Goal: Task Accomplishment & Management: Use online tool/utility

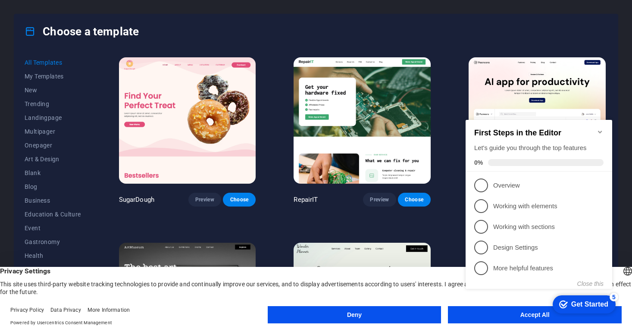
click div "checkmark Get Started 5 First Steps in the Editor Let's guide you through the t…"
click at [521, 317] on appcues-checklist "Contextual help checklist present on screen" at bounding box center [540, 213] width 157 height 211
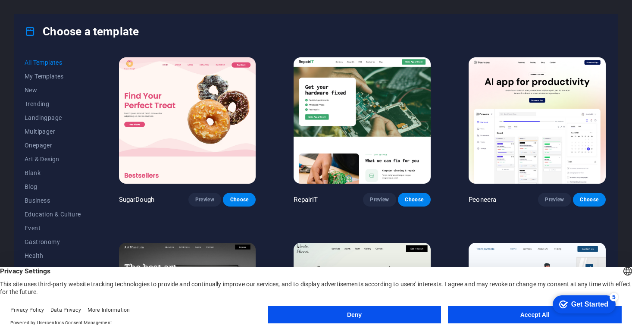
click at [546, 317] on appcues-checklist "Contextual help checklist present on screen" at bounding box center [582, 305] width 73 height 28
click at [470, 312] on button "Accept All" at bounding box center [535, 314] width 174 height 17
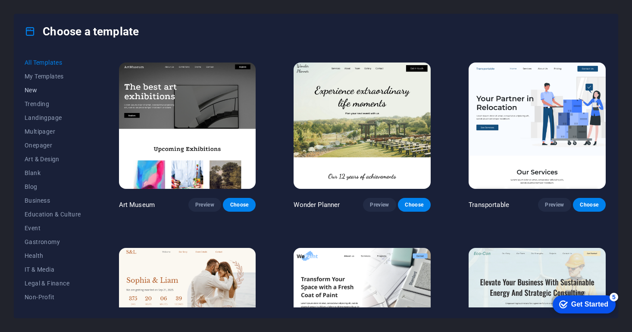
click at [36, 90] on span "New" at bounding box center [53, 90] width 56 height 7
click at [46, 120] on span "Landingpage" at bounding box center [53, 117] width 56 height 7
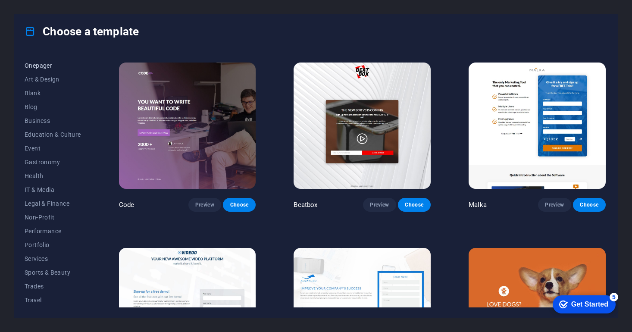
scroll to position [85, 0]
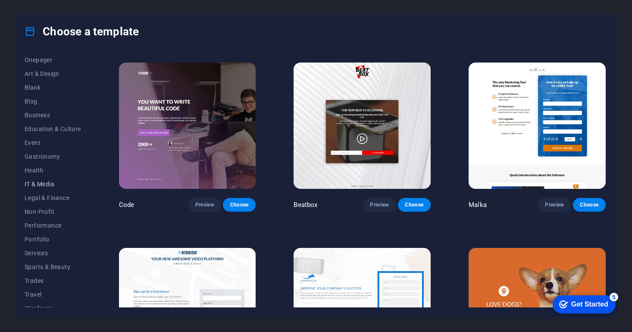
click at [44, 182] on span "IT & Media" at bounding box center [53, 184] width 56 height 7
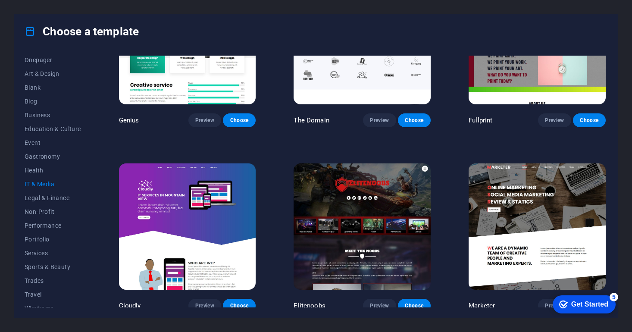
scroll to position [452, 0]
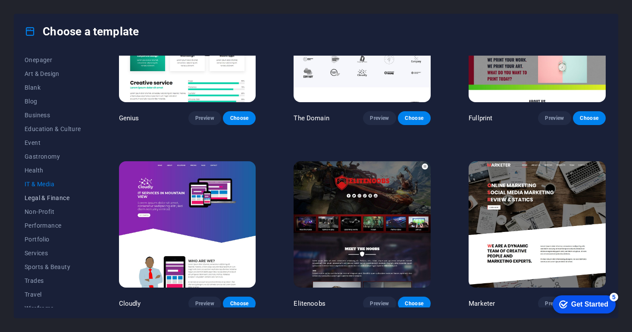
click at [52, 200] on span "Legal & Finance" at bounding box center [53, 197] width 56 height 7
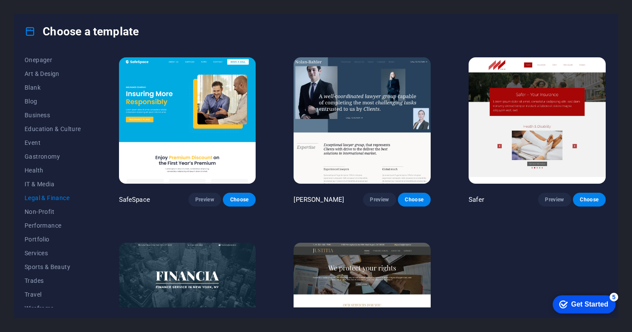
scroll to position [0, 0]
click at [42, 229] on button "Performance" at bounding box center [53, 225] width 56 height 14
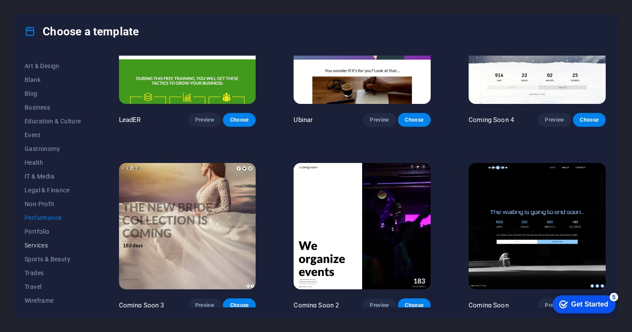
scroll to position [93, 0]
click at [41, 247] on span "Services" at bounding box center [53, 245] width 56 height 7
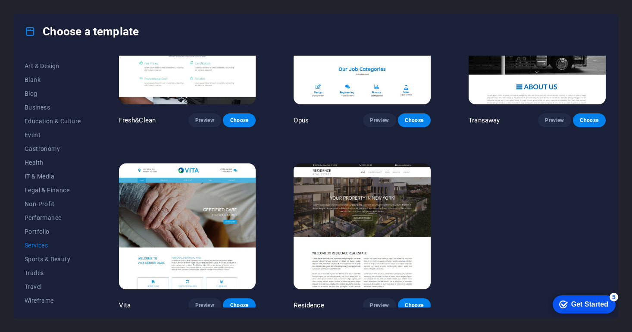
scroll to position [1005, 0]
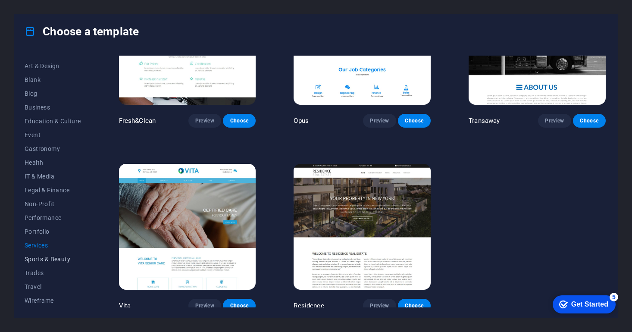
click at [53, 259] on span "Sports & Beauty" at bounding box center [53, 259] width 56 height 7
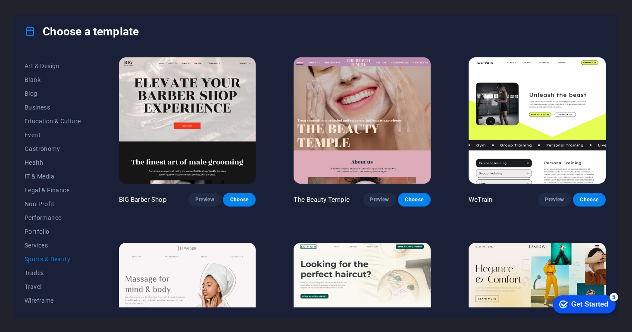
scroll to position [0, 0]
click at [36, 285] on span "Travel" at bounding box center [53, 286] width 56 height 7
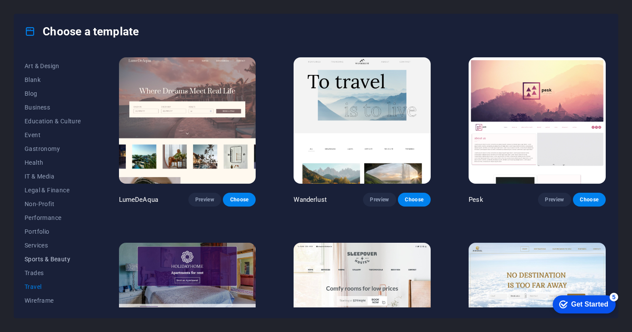
click at [43, 260] on span "Sports & Beauty" at bounding box center [53, 259] width 56 height 7
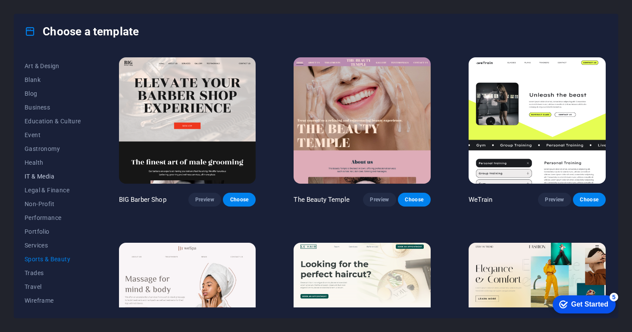
click at [40, 178] on span "IT & Media" at bounding box center [53, 176] width 56 height 7
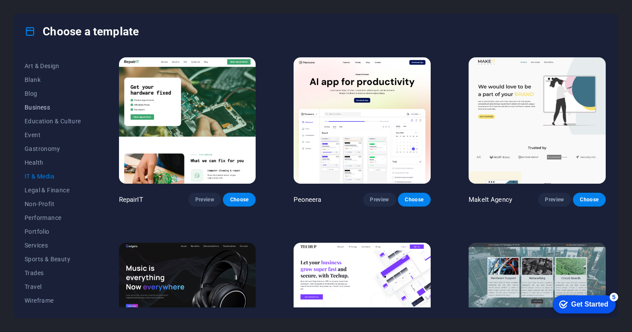
click at [43, 106] on span "Business" at bounding box center [53, 107] width 56 height 7
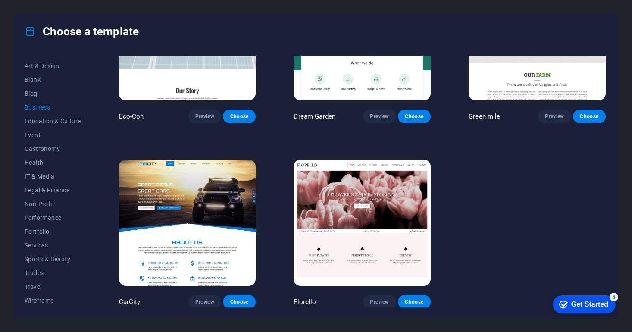
scroll to position [83, 0]
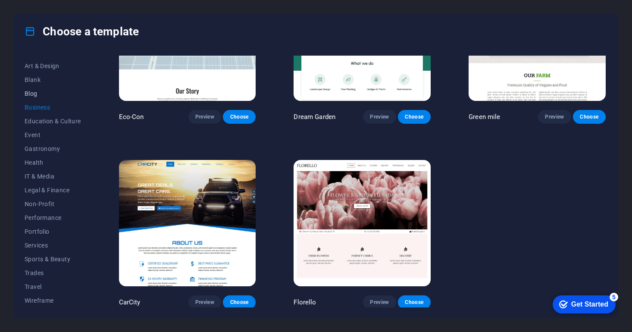
click at [33, 92] on span "Blog" at bounding box center [53, 93] width 56 height 7
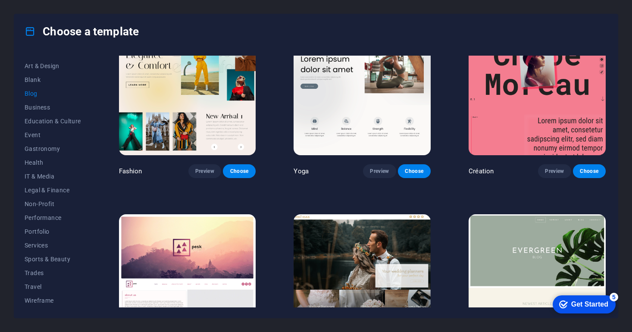
scroll to position [954, 0]
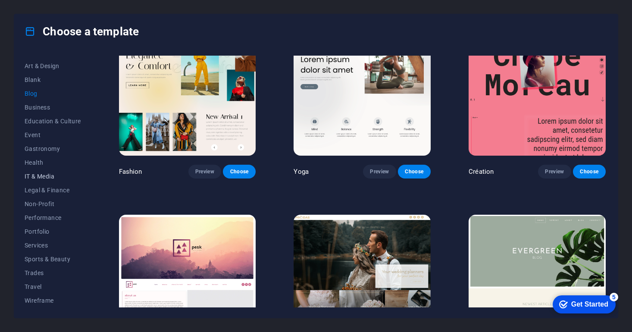
click at [44, 176] on span "IT & Media" at bounding box center [53, 176] width 56 height 7
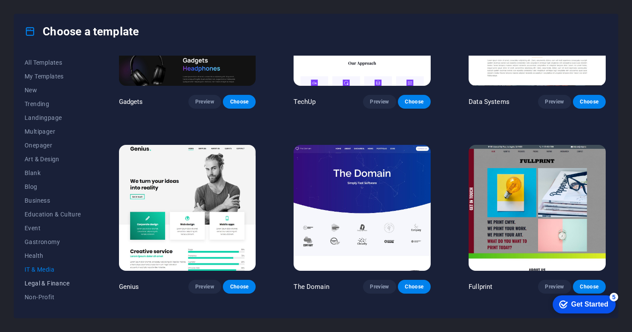
scroll to position [0, 0]
click at [45, 134] on span "Multipager" at bounding box center [53, 131] width 56 height 7
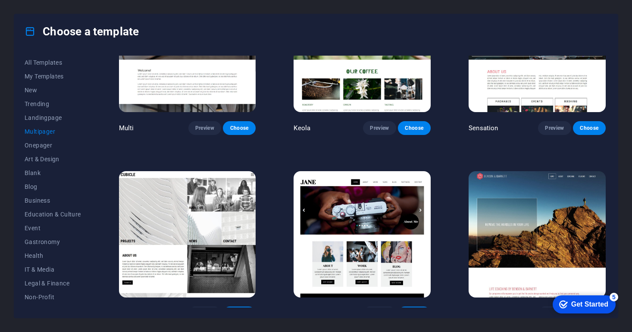
scroll to position [3775, 0]
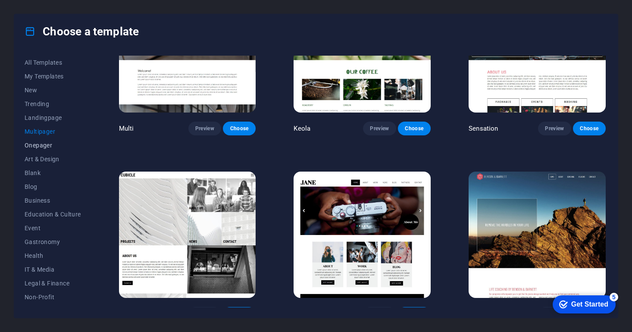
click at [50, 147] on span "Onepager" at bounding box center [53, 145] width 56 height 7
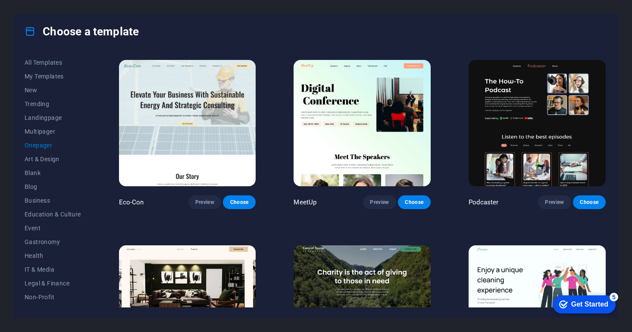
scroll to position [173, 0]
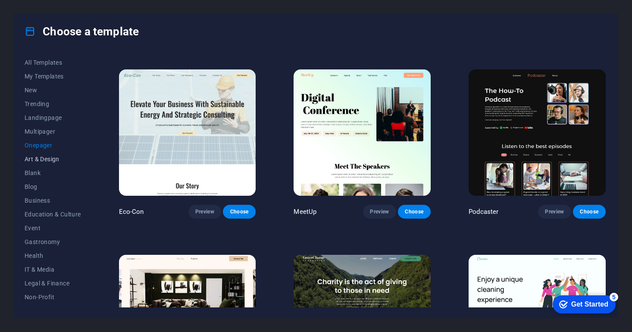
click at [53, 159] on span "Art & Design" at bounding box center [53, 159] width 56 height 7
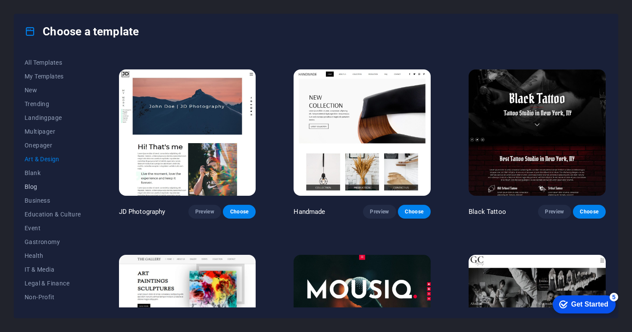
click at [31, 188] on span "Blog" at bounding box center [53, 186] width 56 height 7
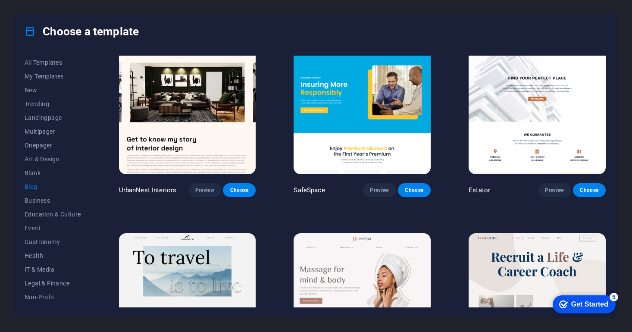
scroll to position [380, 0]
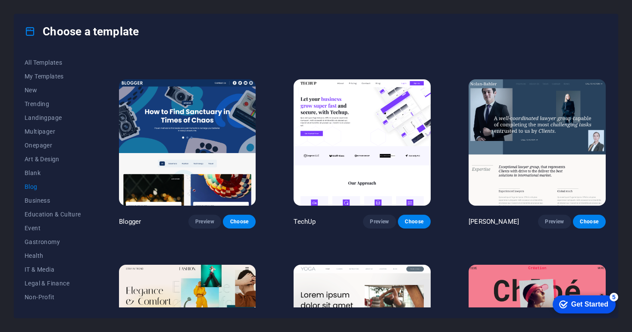
scroll to position [719, 0]
click at [234, 129] on img at bounding box center [187, 142] width 137 height 126
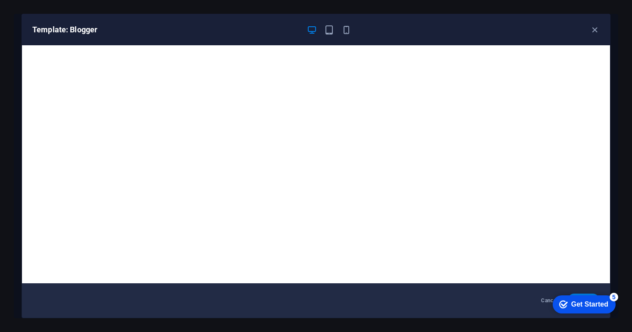
click at [579, 302] on div "Get Started" at bounding box center [589, 304] width 37 height 8
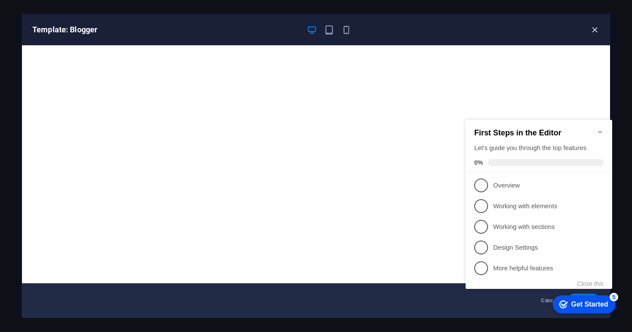
click at [595, 29] on icon "button" at bounding box center [595, 30] width 10 height 10
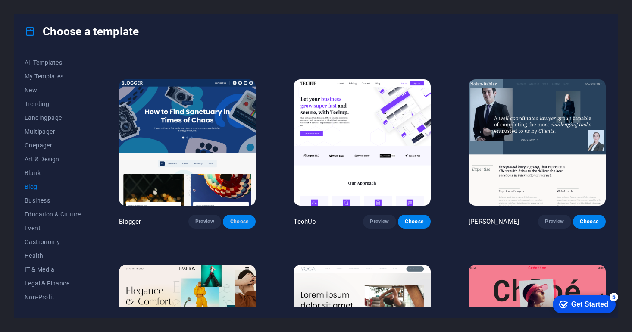
click at [243, 218] on span "Choose" at bounding box center [239, 221] width 19 height 7
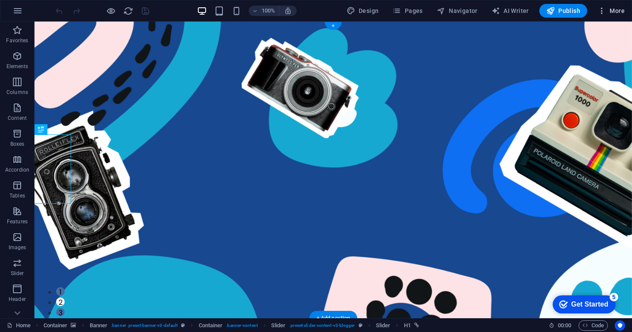
click at [609, 11] on span "More" at bounding box center [610, 10] width 27 height 9
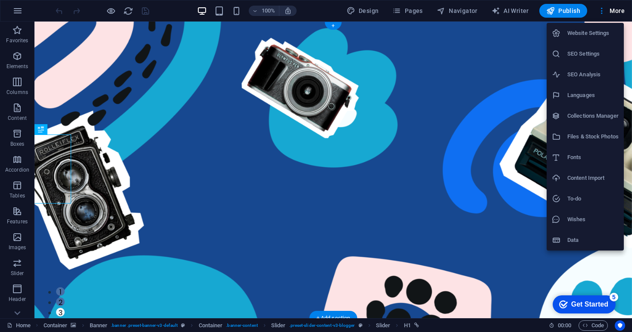
click at [16, 11] on div at bounding box center [316, 166] width 632 height 332
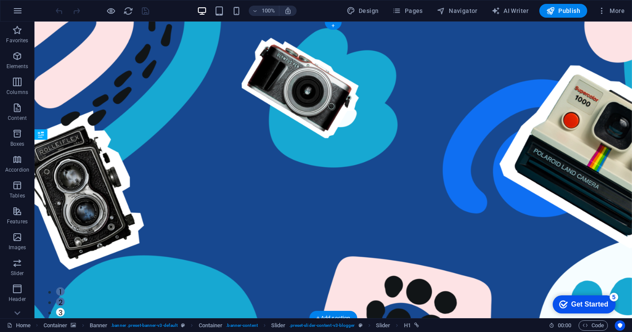
click at [16, 11] on icon "button" at bounding box center [17, 11] width 10 height 10
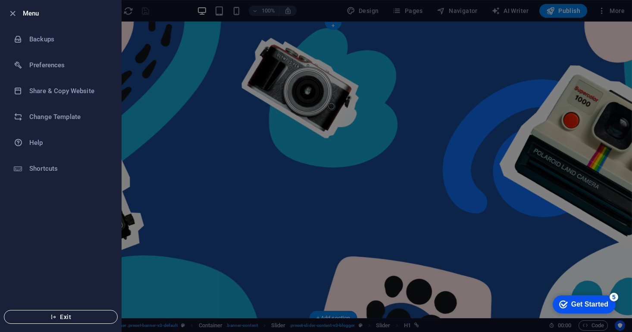
click at [72, 316] on span "Exit" at bounding box center [60, 316] width 99 height 7
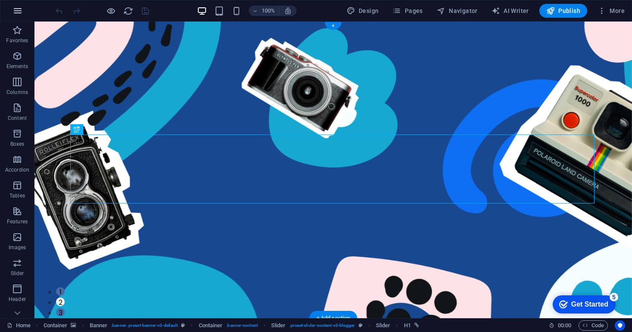
click at [23, 11] on button "button" at bounding box center [17, 10] width 21 height 21
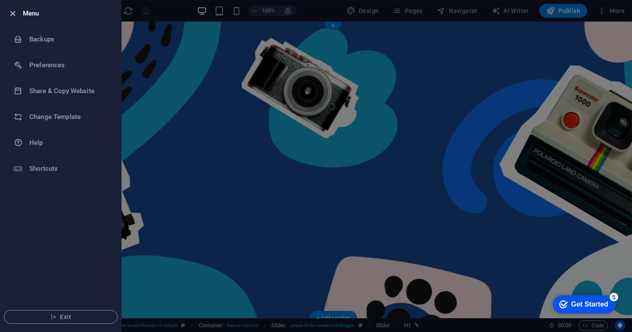
click at [15, 16] on icon "button" at bounding box center [13, 14] width 10 height 10
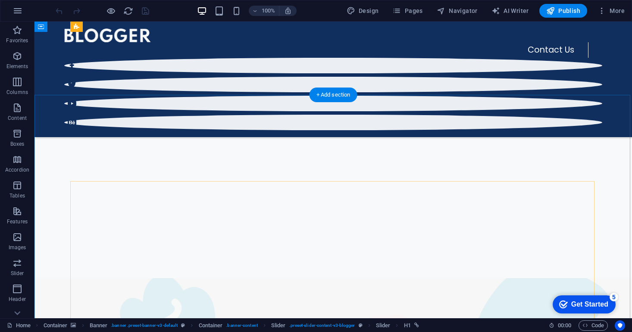
scroll to position [153, 0]
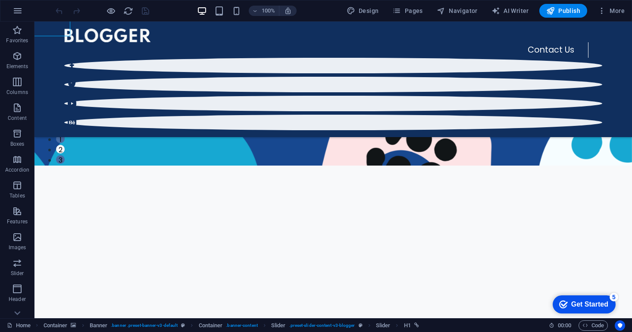
click at [565, 300] on div "checkmark Get Started 5" at bounding box center [583, 304] width 49 height 9
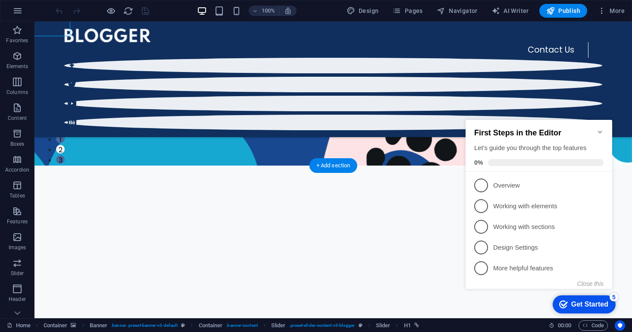
click at [620, 164] on figure at bounding box center [332, 17] width 597 height 296
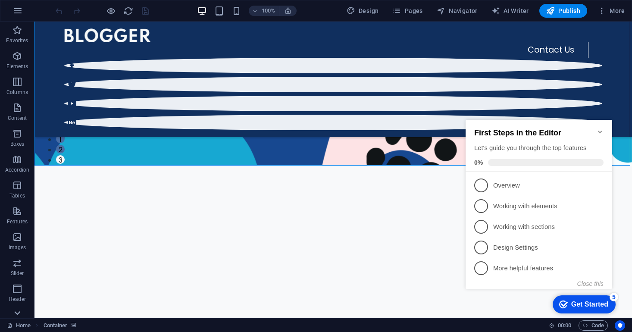
click at [16, 33] on icon at bounding box center [17, 27] width 12 height 12
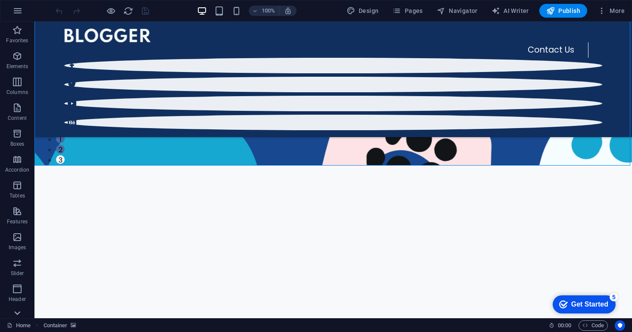
scroll to position [91, 0]
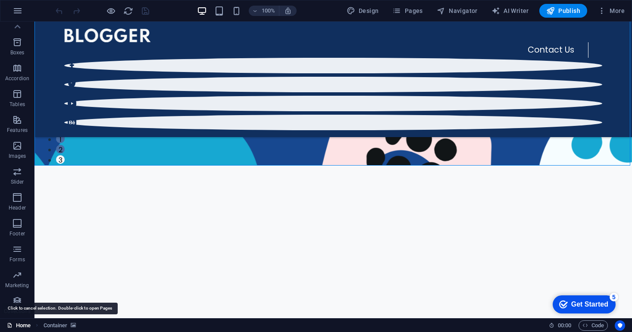
click at [18, 323] on link "Home" at bounding box center [19, 325] width 24 height 10
click at [12, 326] on icon at bounding box center [10, 325] width 6 height 6
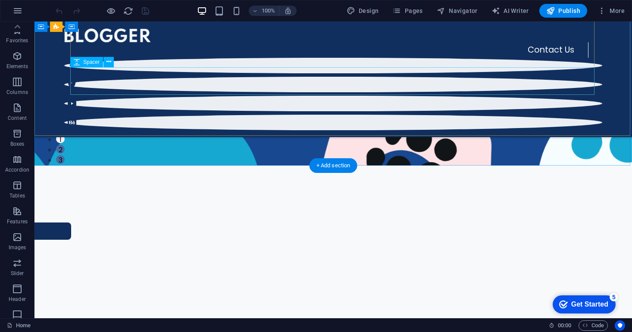
scroll to position [0, 0]
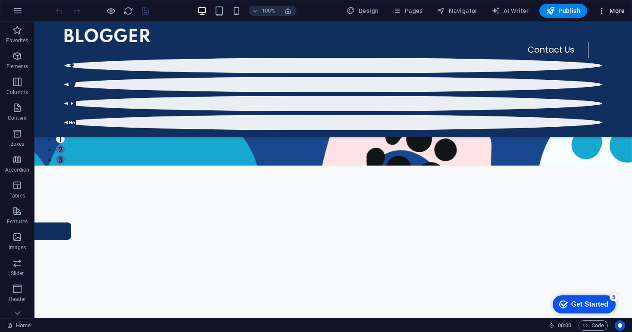
click at [605, 12] on icon "button" at bounding box center [601, 10] width 9 height 9
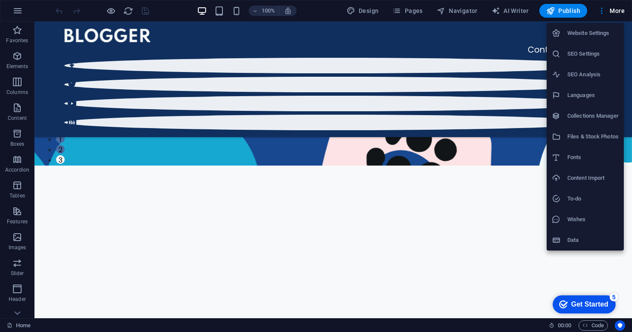
click at [129, 13] on div at bounding box center [316, 166] width 632 height 332
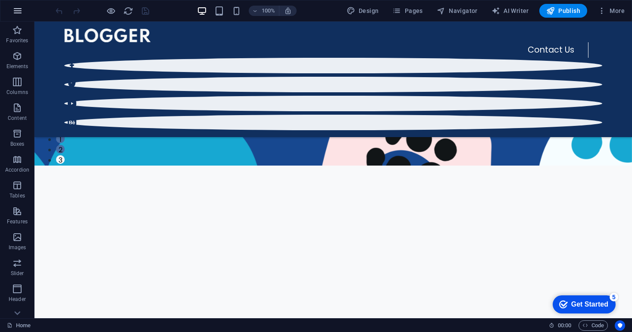
click at [19, 11] on icon "button" at bounding box center [17, 11] width 10 height 10
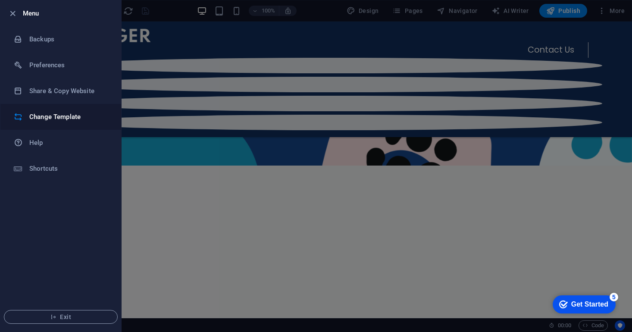
click at [75, 114] on h6 "Change Template" at bounding box center [69, 117] width 80 height 10
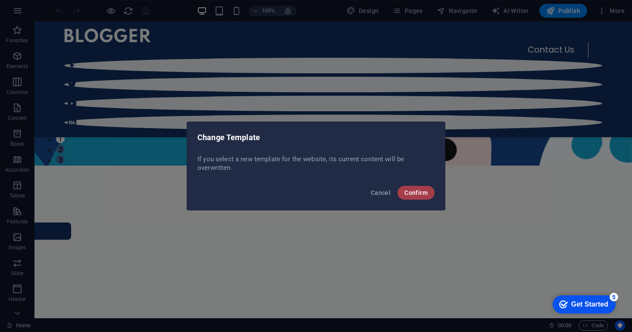
click at [414, 194] on span "Confirm" at bounding box center [415, 192] width 23 height 7
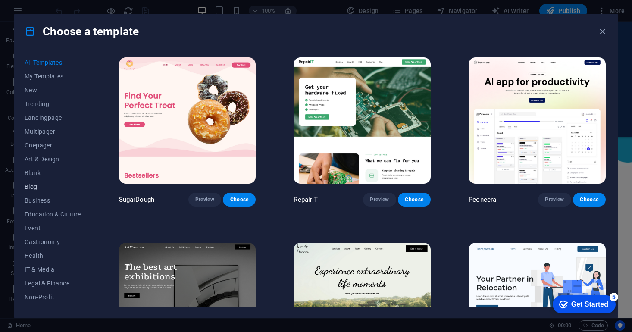
click at [31, 188] on span "Blog" at bounding box center [53, 186] width 56 height 7
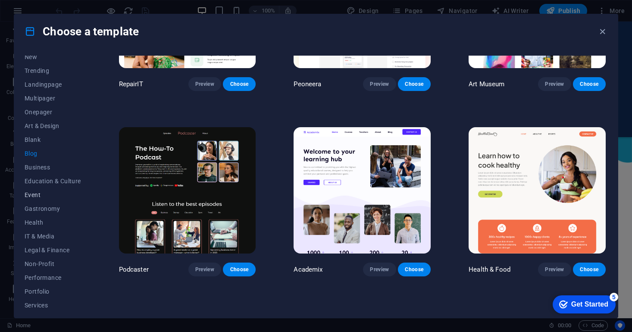
scroll to position [46, 0]
click at [37, 225] on span "IT & Media" at bounding box center [53, 223] width 56 height 7
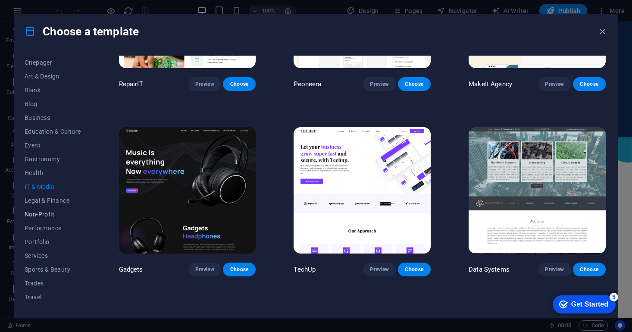
scroll to position [81, 0]
click at [35, 257] on span "Services" at bounding box center [53, 257] width 56 height 7
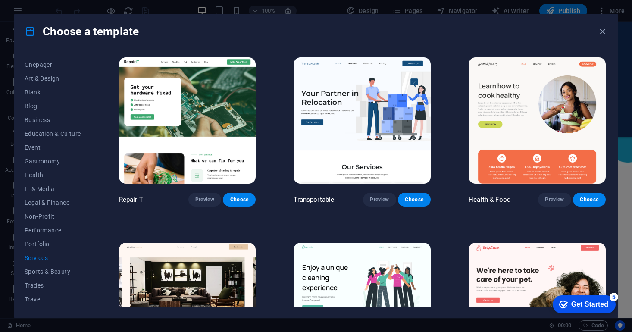
scroll to position [0, 0]
click at [218, 134] on img at bounding box center [187, 120] width 137 height 126
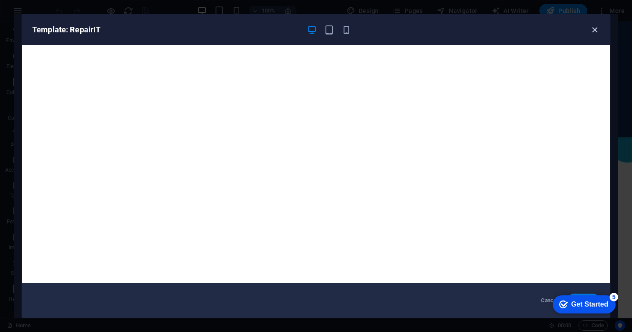
click at [594, 34] on icon "button" at bounding box center [595, 30] width 10 height 10
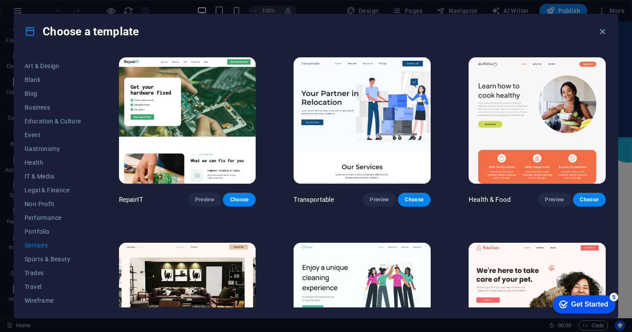
click at [320, 147] on img at bounding box center [361, 120] width 137 height 126
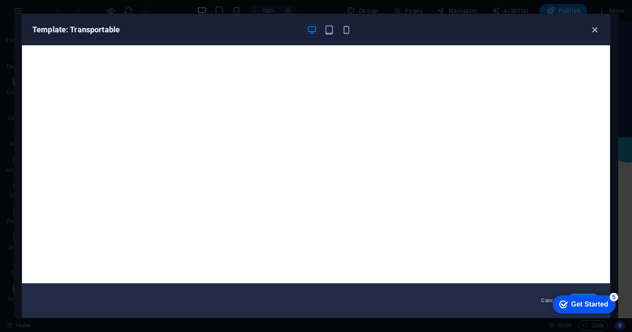
click at [596, 29] on icon "button" at bounding box center [595, 30] width 10 height 10
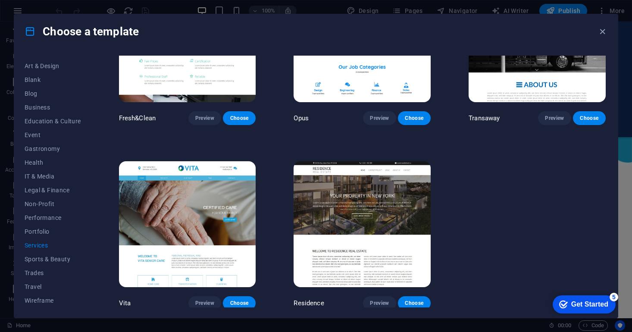
scroll to position [1005, 0]
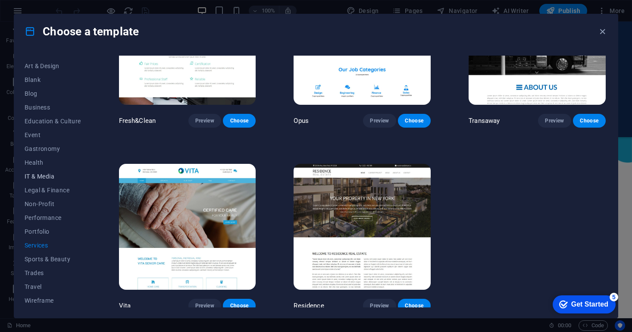
click at [47, 174] on span "IT & Media" at bounding box center [53, 176] width 56 height 7
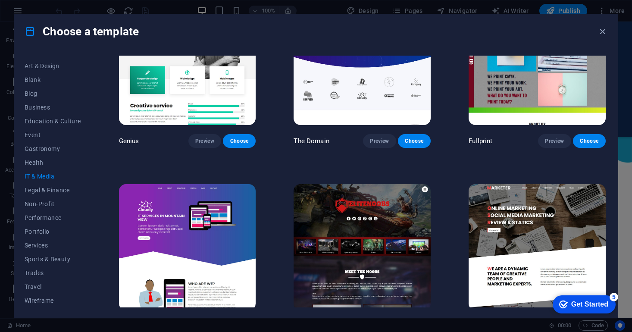
scroll to position [421, 0]
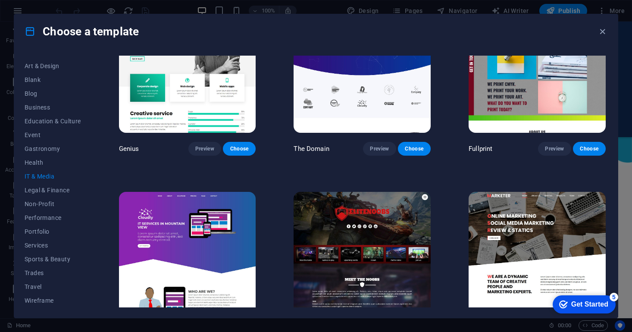
click at [318, 226] on img at bounding box center [361, 255] width 137 height 126
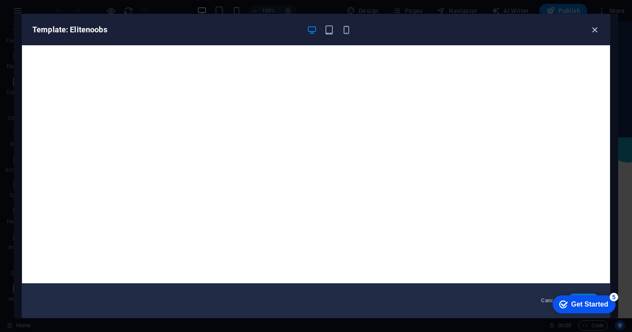
click at [593, 33] on icon "button" at bounding box center [595, 30] width 10 height 10
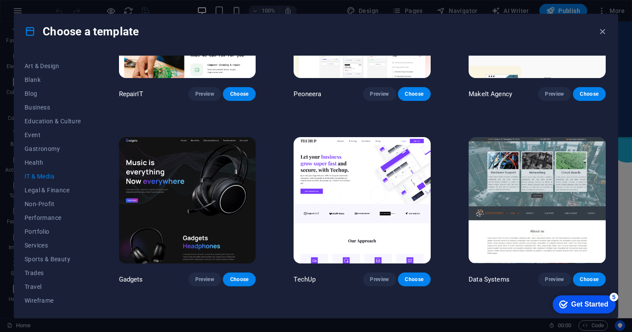
scroll to position [106, 0]
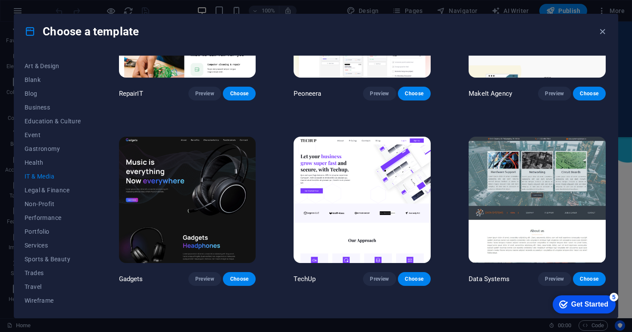
click at [184, 190] on img at bounding box center [187, 200] width 137 height 126
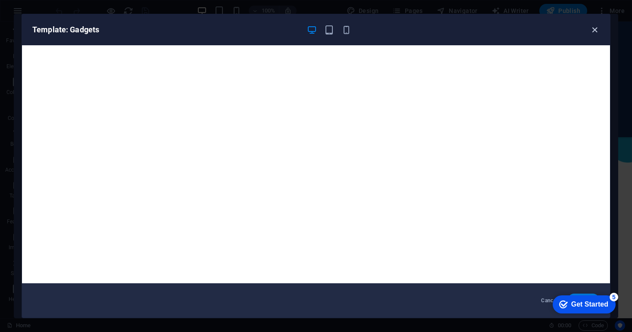
click at [596, 32] on icon "button" at bounding box center [595, 30] width 10 height 10
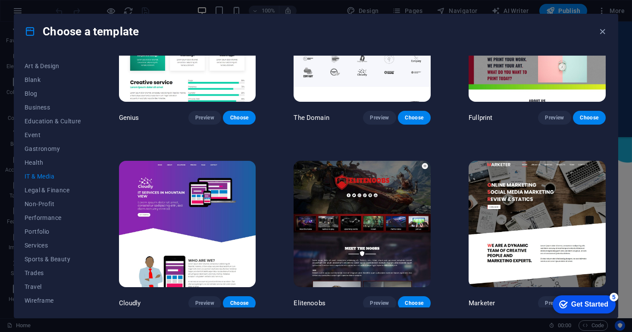
scroll to position [452, 0]
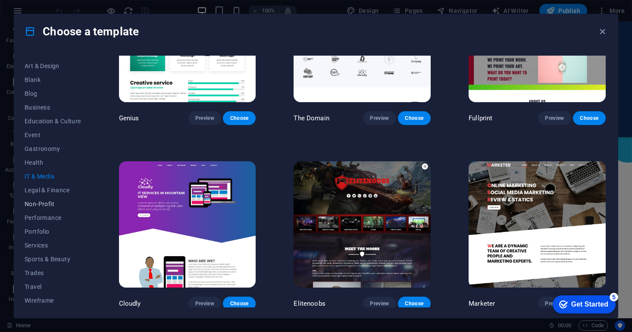
click at [46, 206] on span "Non-Profit" at bounding box center [53, 203] width 56 height 7
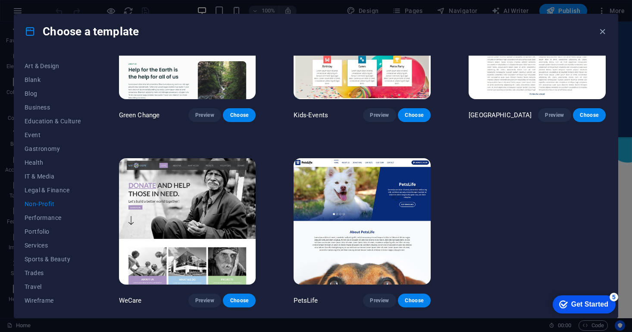
scroll to position [83, 0]
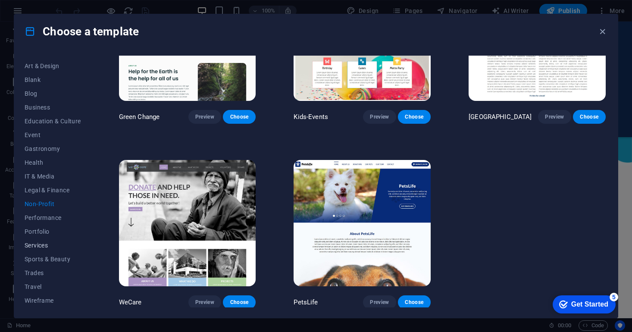
click at [42, 244] on span "Services" at bounding box center [53, 245] width 56 height 7
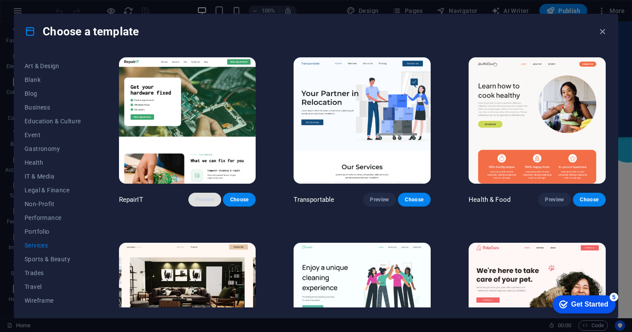
scroll to position [0, 0]
click at [42, 178] on span "IT & Media" at bounding box center [53, 176] width 56 height 7
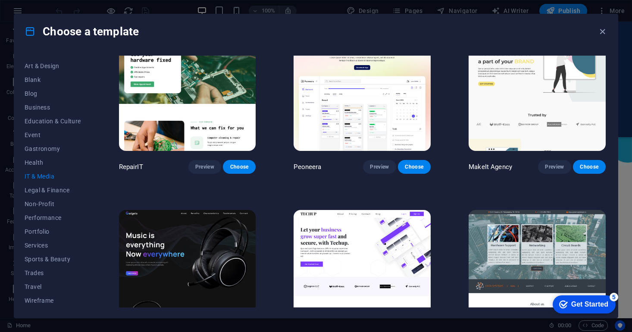
scroll to position [34, 0]
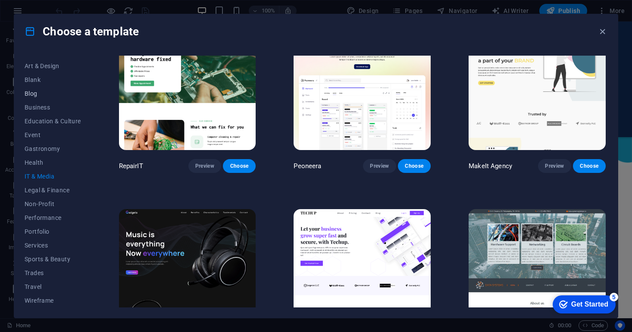
click at [32, 91] on span "Blog" at bounding box center [53, 93] width 56 height 7
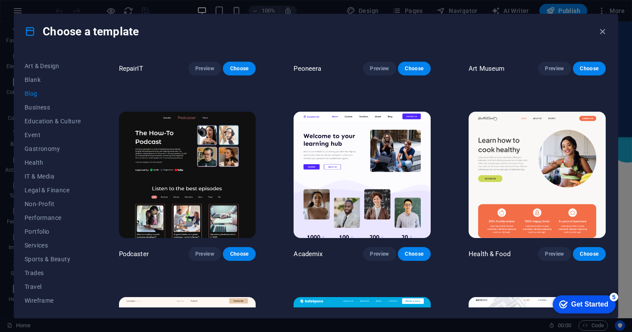
scroll to position [134, 0]
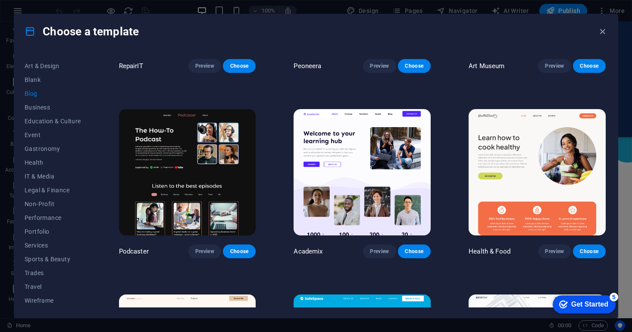
click at [197, 145] on img at bounding box center [187, 172] width 137 height 126
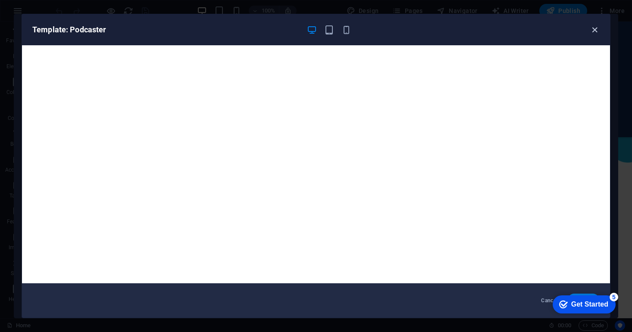
click at [597, 30] on icon "button" at bounding box center [595, 30] width 10 height 10
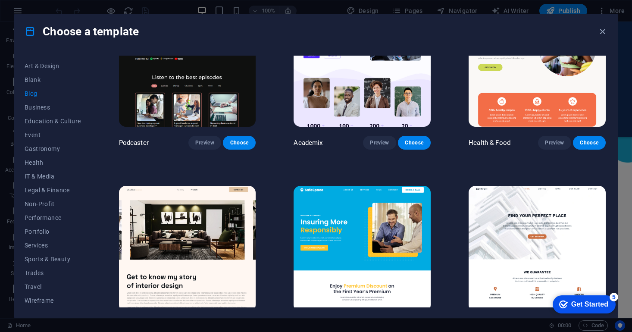
scroll to position [243, 0]
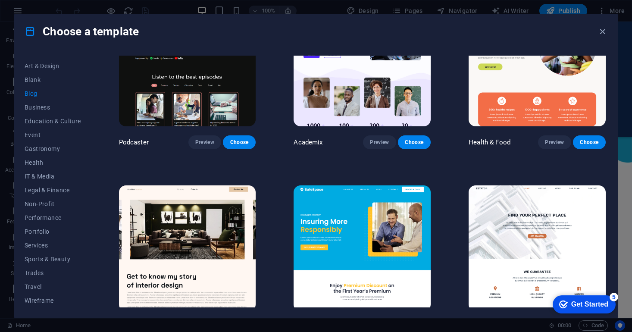
click at [197, 95] on img at bounding box center [187, 63] width 137 height 126
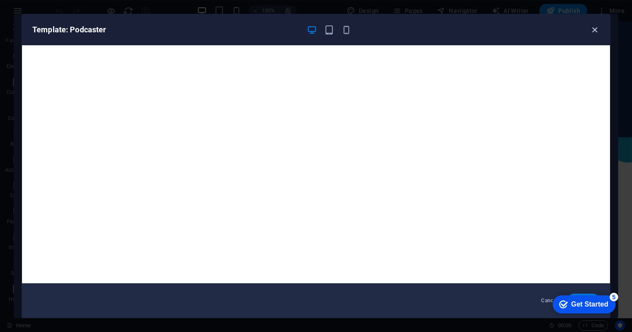
click at [598, 28] on icon "button" at bounding box center [595, 30] width 10 height 10
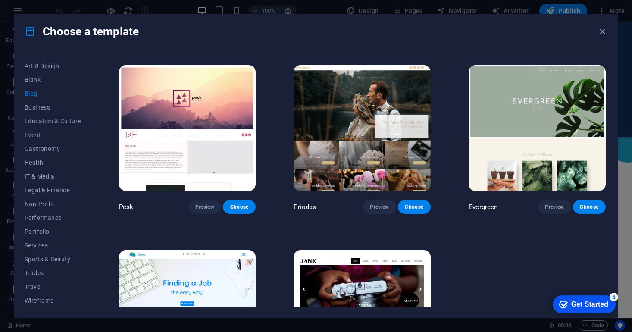
scroll to position [1103, 0]
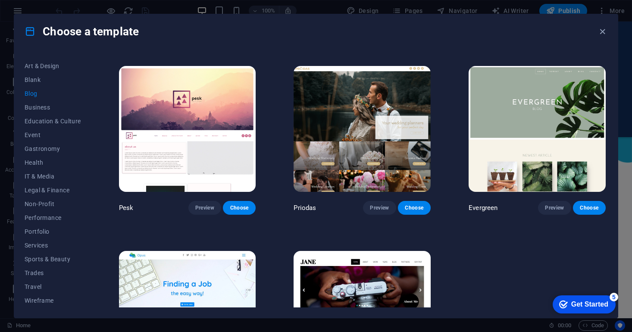
click at [228, 109] on img at bounding box center [187, 129] width 137 height 126
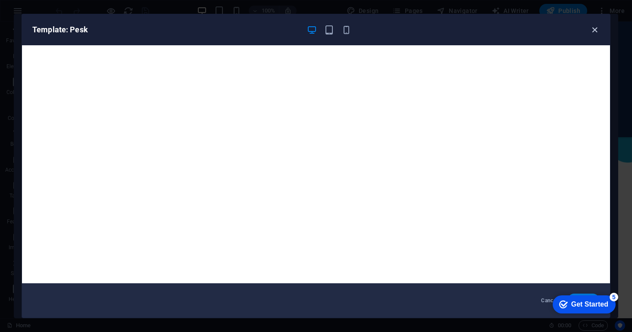
click at [593, 32] on icon "button" at bounding box center [595, 30] width 10 height 10
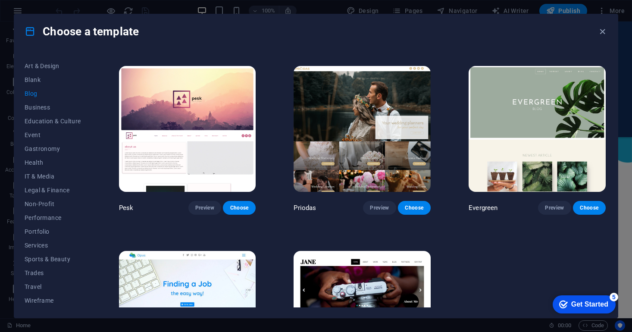
click at [206, 139] on img at bounding box center [187, 129] width 137 height 126
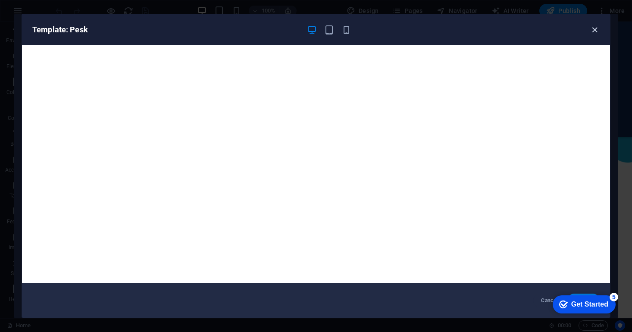
click at [593, 30] on icon "button" at bounding box center [595, 30] width 10 height 10
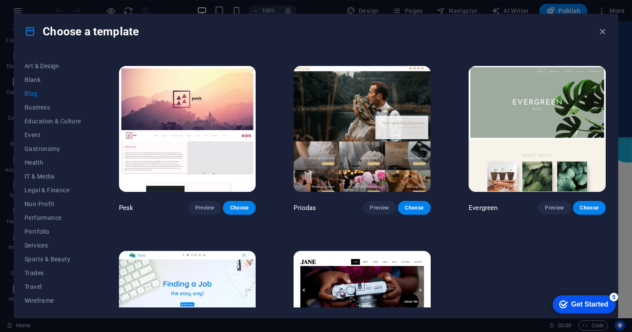
click at [504, 135] on img at bounding box center [536, 129] width 137 height 126
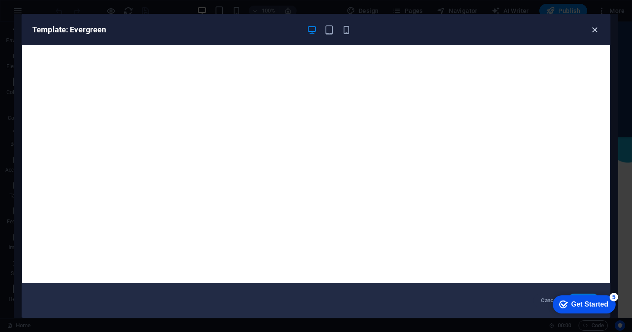
click at [595, 31] on icon "button" at bounding box center [595, 30] width 10 height 10
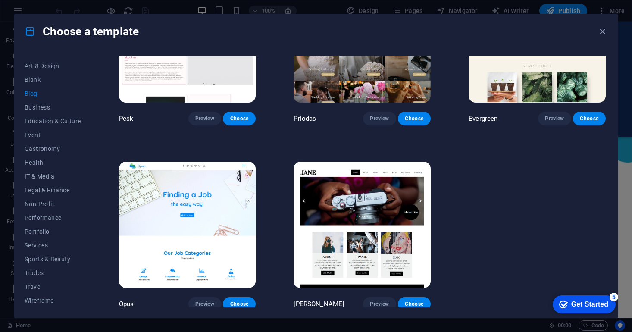
scroll to position [1189, 0]
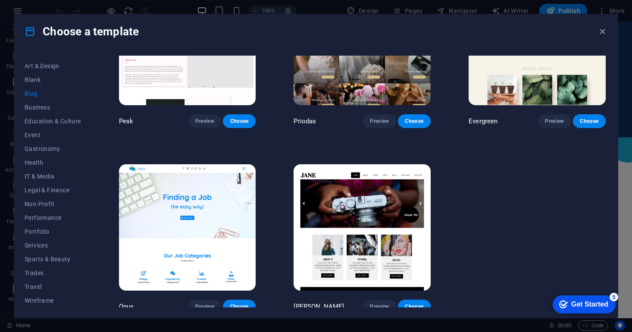
click at [364, 195] on img at bounding box center [361, 227] width 137 height 126
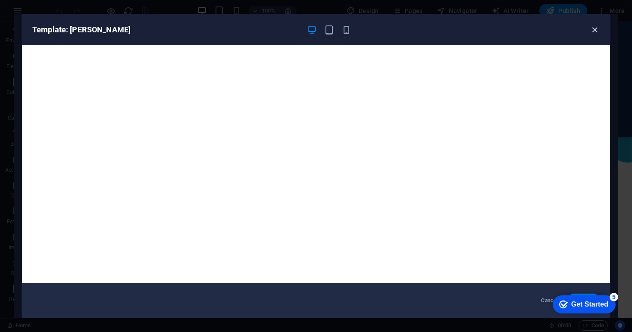
click at [595, 31] on icon "button" at bounding box center [595, 30] width 10 height 10
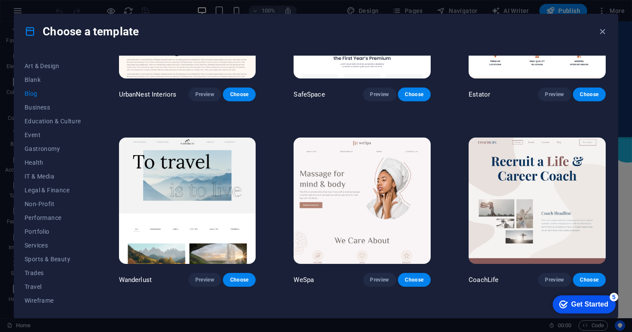
scroll to position [477, 0]
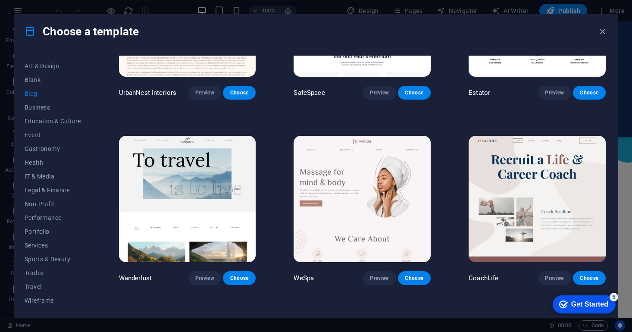
click at [228, 171] on img at bounding box center [187, 199] width 137 height 126
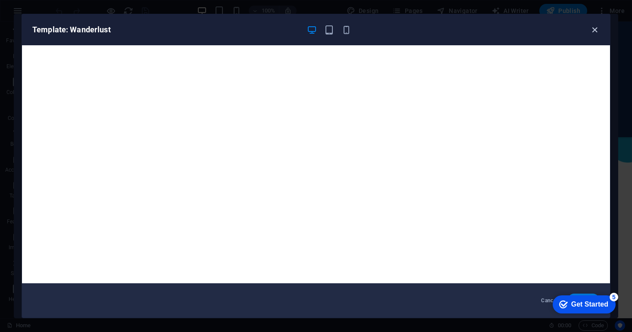
click at [596, 28] on icon "button" at bounding box center [595, 30] width 10 height 10
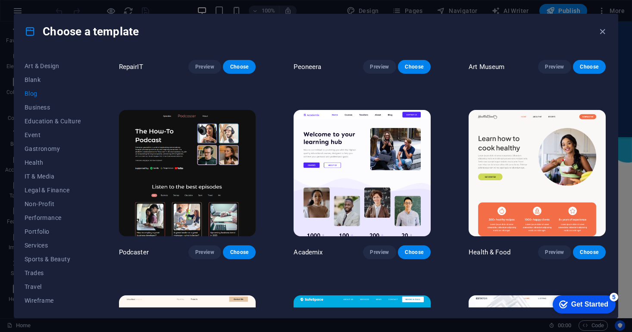
scroll to position [131, 0]
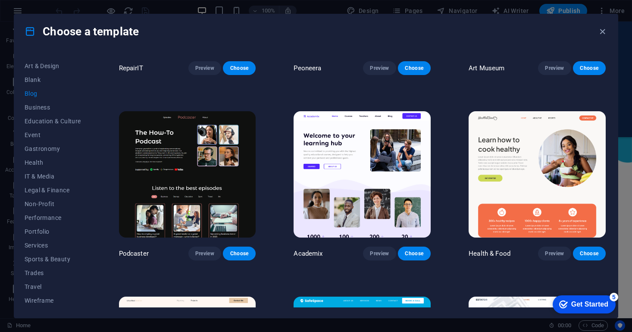
click at [388, 156] on img at bounding box center [361, 174] width 137 height 126
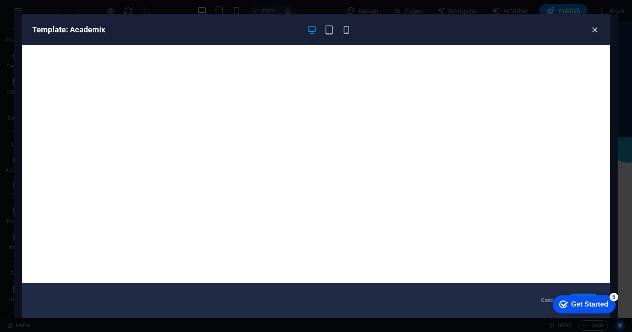
click at [593, 30] on icon "button" at bounding box center [595, 30] width 10 height 10
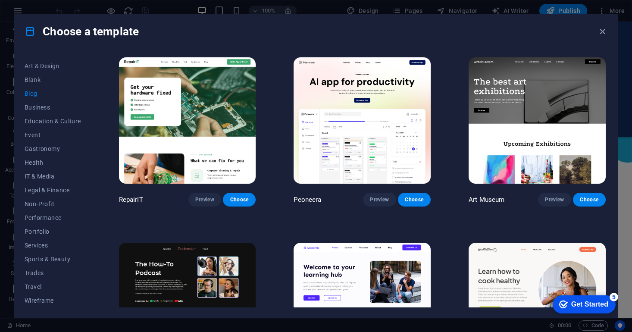
scroll to position [0, 0]
click at [518, 131] on img at bounding box center [536, 120] width 137 height 126
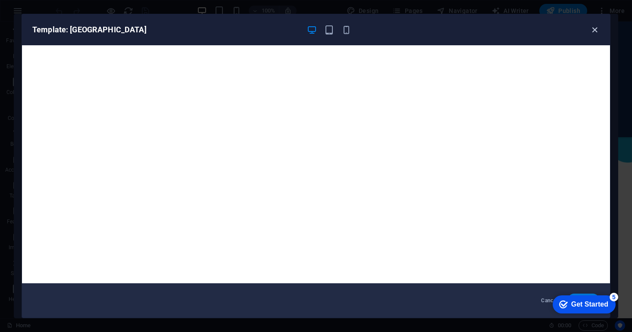
click at [596, 30] on icon "button" at bounding box center [595, 30] width 10 height 10
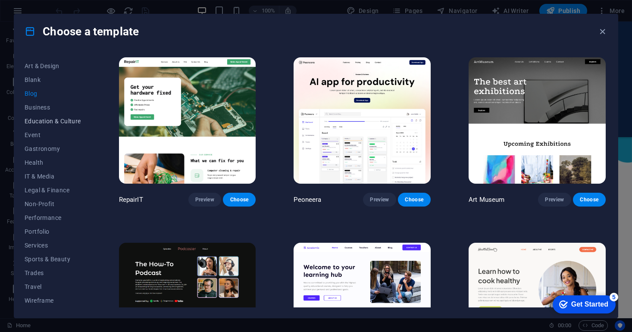
click at [50, 119] on span "Education & Culture" at bounding box center [53, 121] width 56 height 7
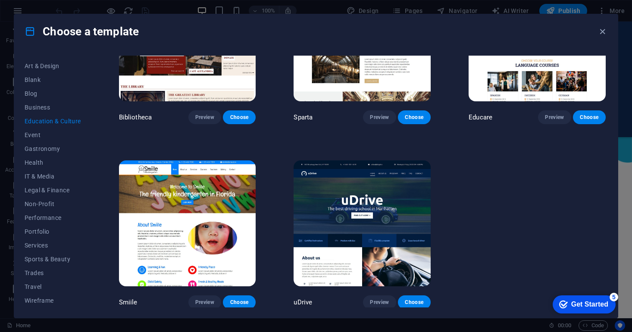
scroll to position [267, 0]
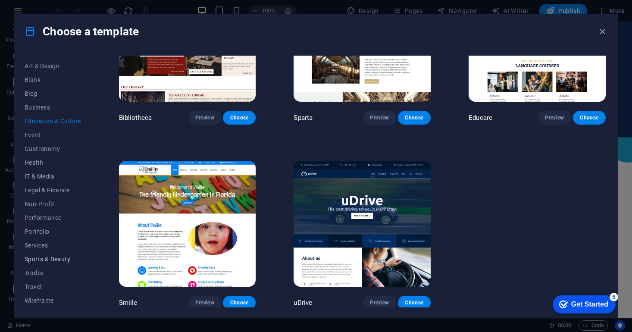
click at [41, 262] on span "Sports & Beauty" at bounding box center [53, 259] width 56 height 7
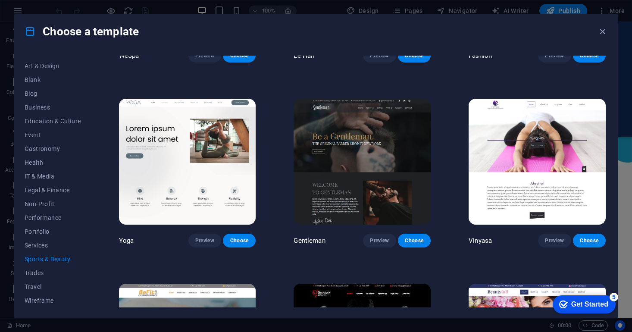
scroll to position [349, 0]
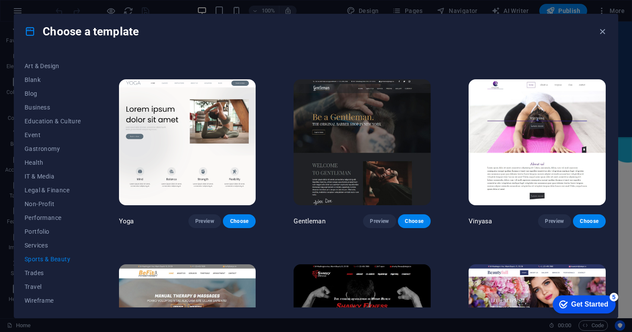
click at [309, 181] on img at bounding box center [361, 142] width 137 height 126
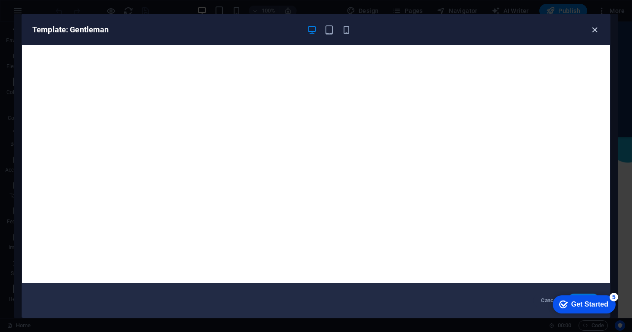
click at [595, 30] on icon "button" at bounding box center [595, 30] width 10 height 10
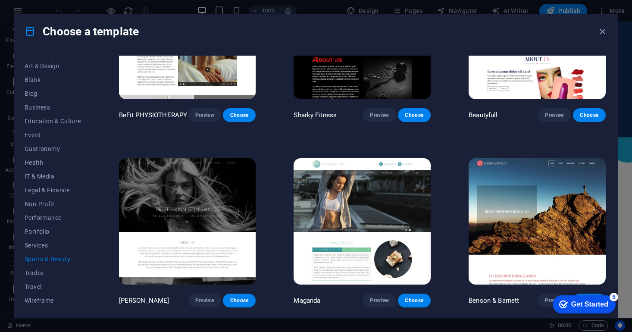
scroll to position [639, 0]
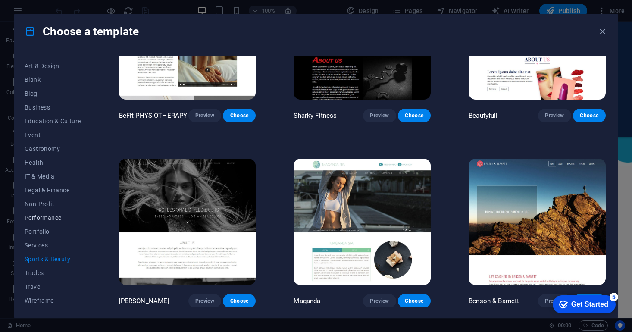
click at [61, 215] on span "Performance" at bounding box center [53, 217] width 56 height 7
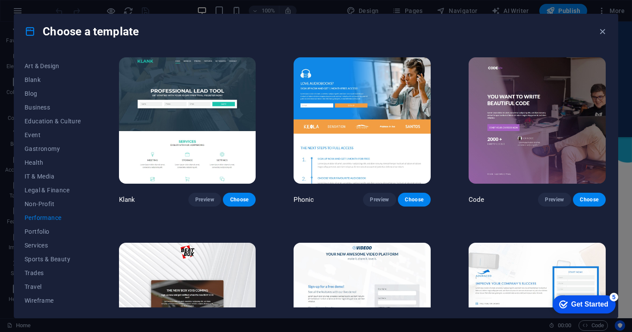
scroll to position [0, 0]
click at [508, 98] on img at bounding box center [536, 120] width 137 height 126
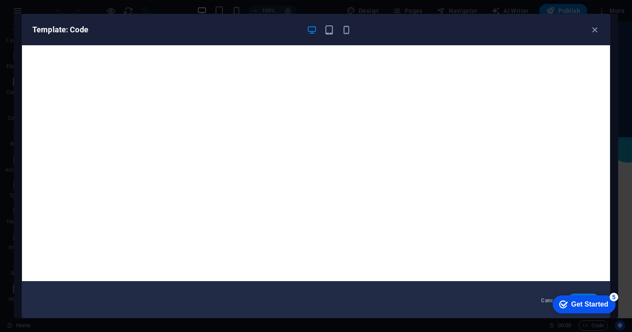
scroll to position [2, 0]
click at [592, 34] on icon "button" at bounding box center [595, 30] width 10 height 10
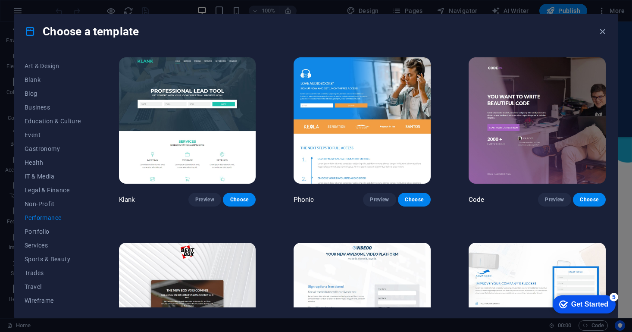
click at [214, 89] on img at bounding box center [187, 120] width 137 height 126
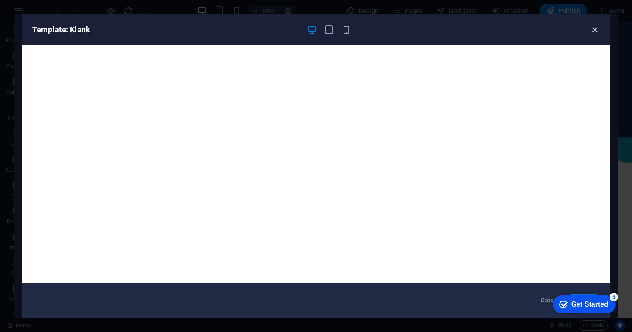
click at [594, 30] on icon "button" at bounding box center [595, 30] width 10 height 10
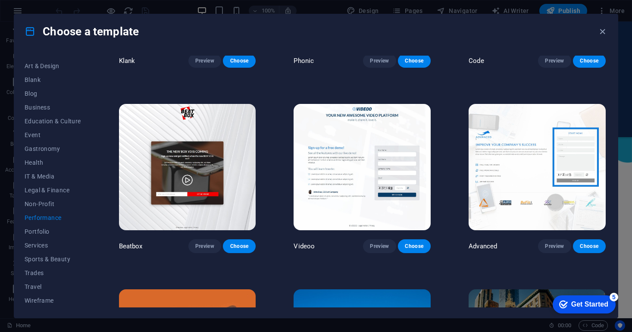
scroll to position [161, 0]
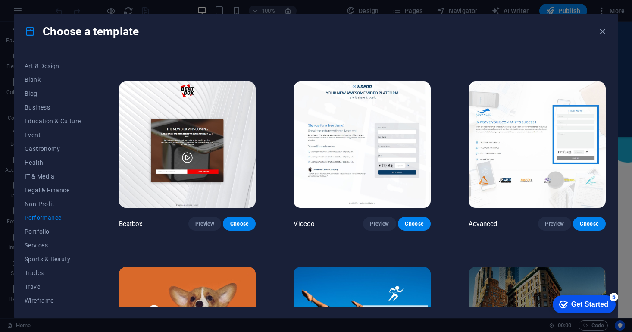
click at [368, 129] on img at bounding box center [361, 144] width 137 height 126
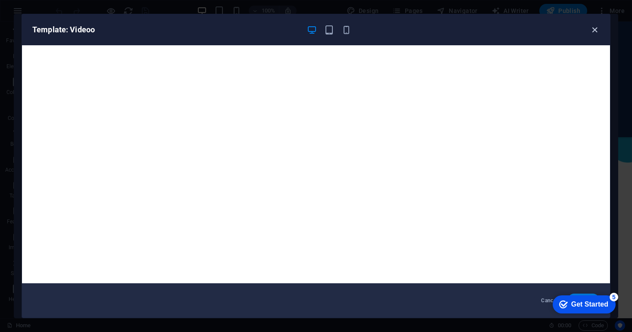
click at [596, 34] on icon "button" at bounding box center [595, 30] width 10 height 10
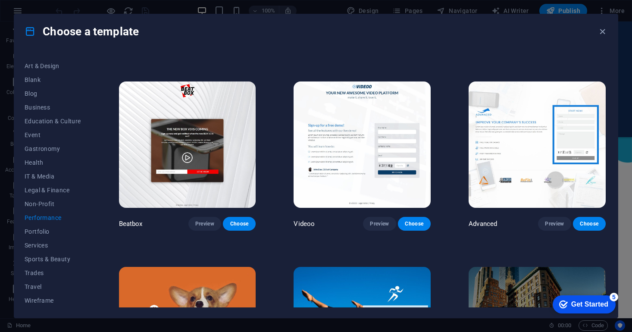
click at [517, 134] on img at bounding box center [536, 144] width 137 height 126
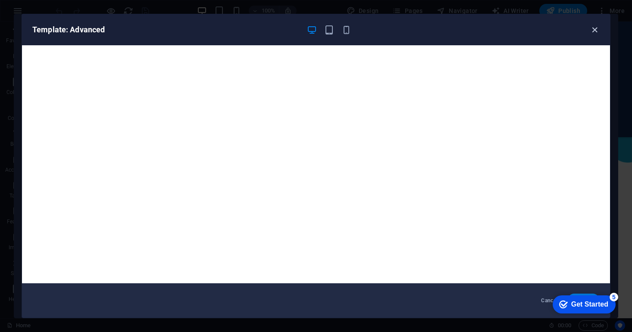
click at [593, 31] on icon "button" at bounding box center [595, 30] width 10 height 10
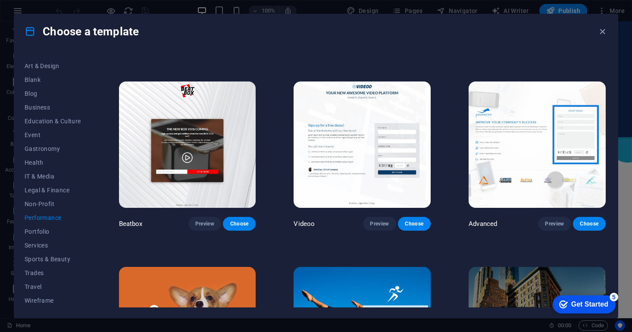
click at [212, 137] on img at bounding box center [187, 144] width 137 height 126
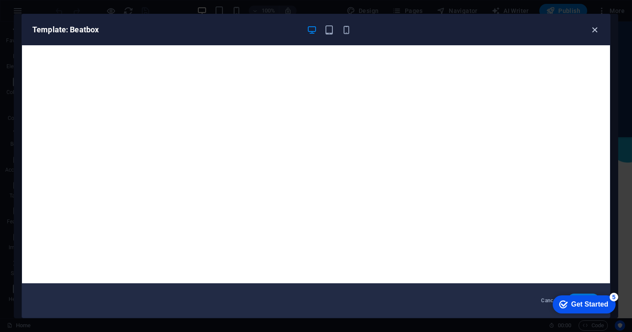
click at [596, 31] on icon "button" at bounding box center [595, 30] width 10 height 10
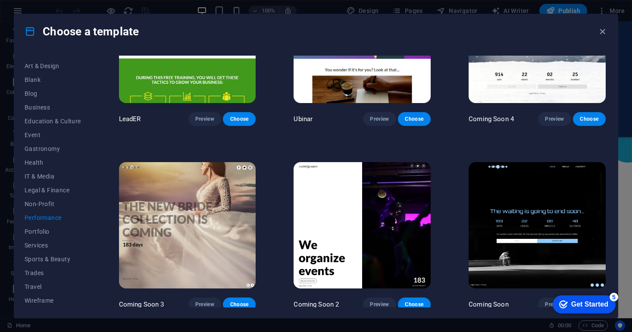
scroll to position [820, 0]
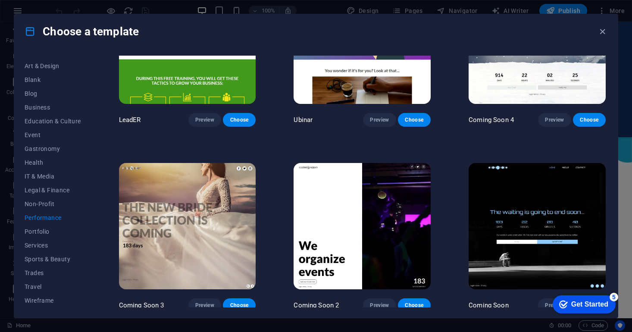
click at [520, 186] on img at bounding box center [536, 226] width 137 height 126
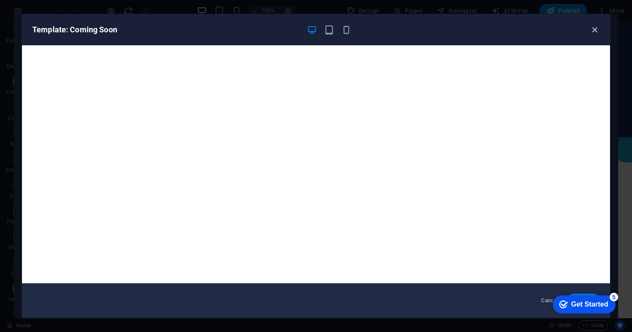
click at [593, 28] on icon "button" at bounding box center [595, 30] width 10 height 10
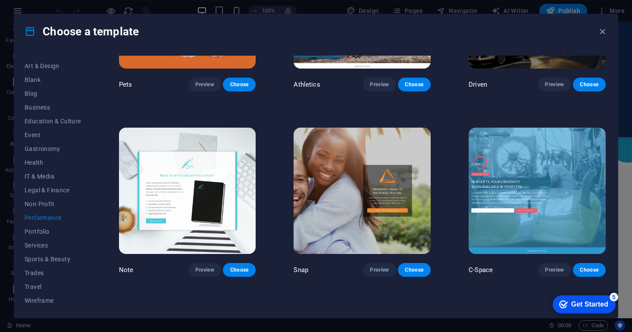
scroll to position [480, 0]
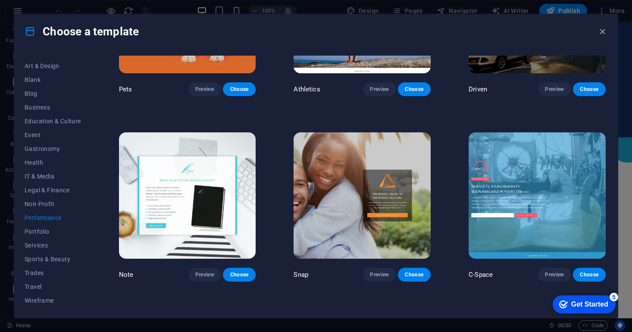
click at [526, 215] on img at bounding box center [536, 195] width 137 height 126
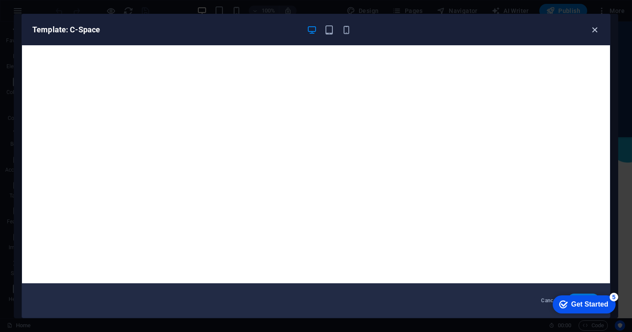
click at [596, 29] on icon "button" at bounding box center [595, 30] width 10 height 10
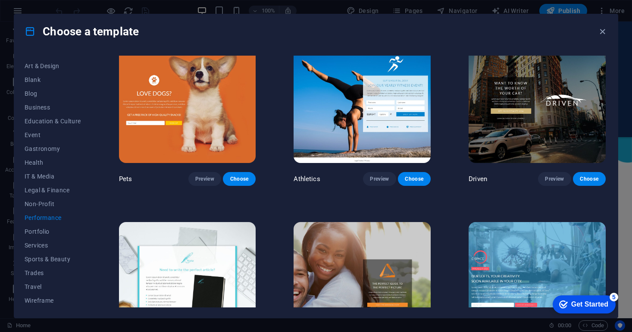
scroll to position [503, 0]
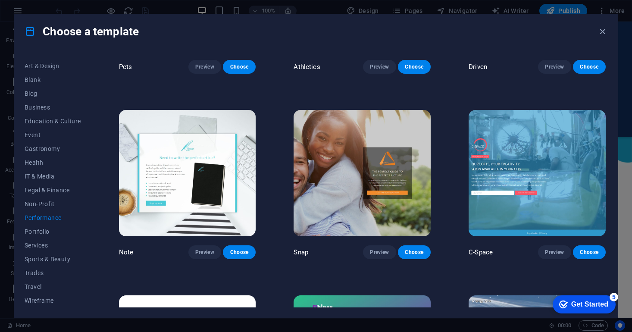
click at [159, 194] on img at bounding box center [187, 173] width 137 height 126
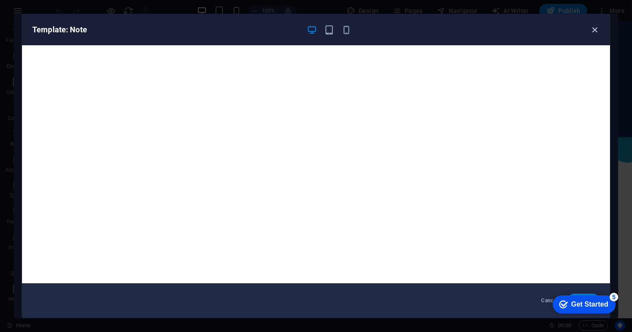
click at [592, 34] on icon "button" at bounding box center [595, 30] width 10 height 10
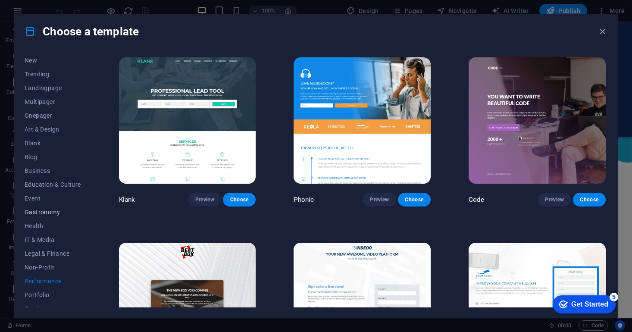
scroll to position [24, 0]
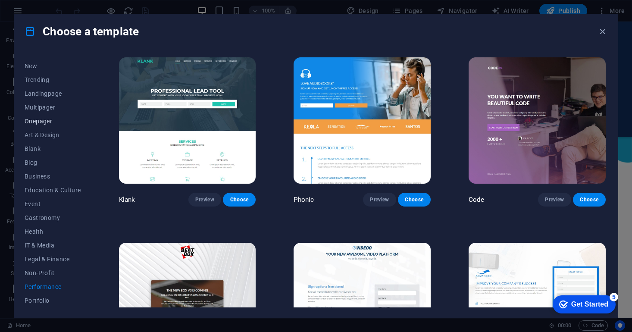
click at [40, 124] on span "Onepager" at bounding box center [53, 121] width 56 height 7
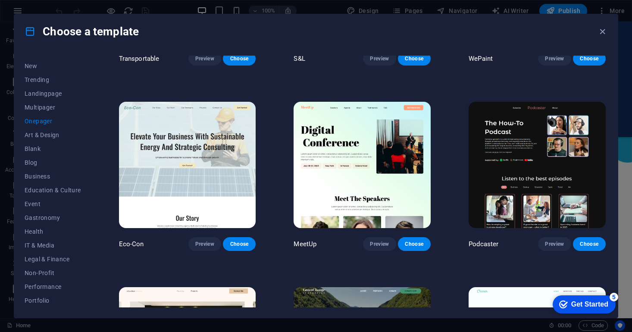
scroll to position [146, 0]
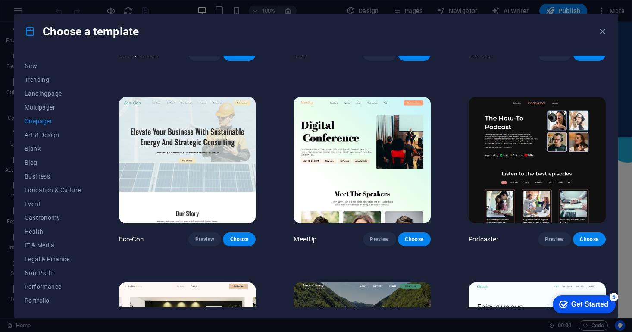
click at [535, 115] on img at bounding box center [536, 160] width 137 height 126
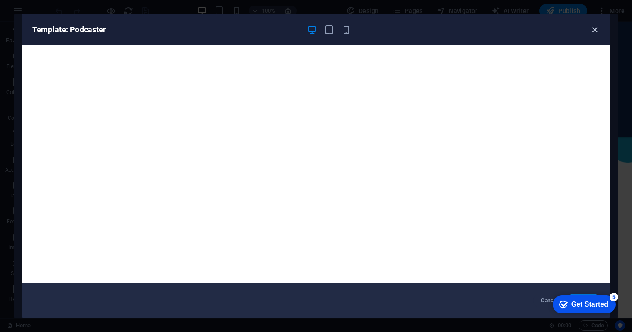
click at [594, 31] on icon "button" at bounding box center [595, 30] width 10 height 10
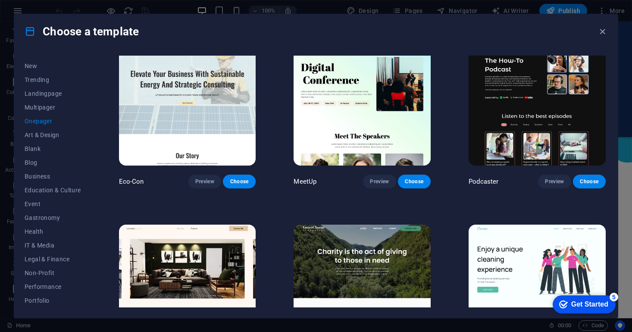
scroll to position [177, 0]
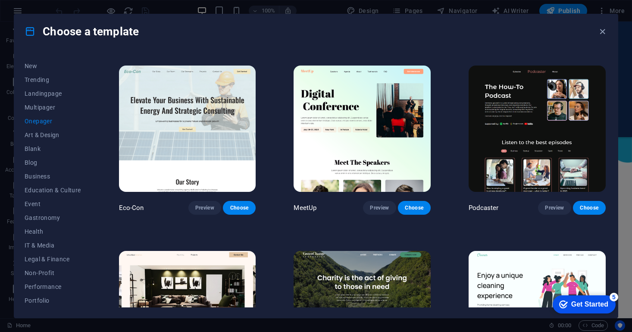
click at [379, 116] on img at bounding box center [361, 129] width 137 height 126
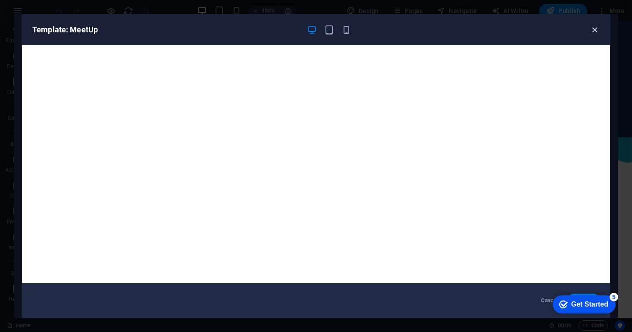
click at [593, 30] on icon "button" at bounding box center [595, 30] width 10 height 10
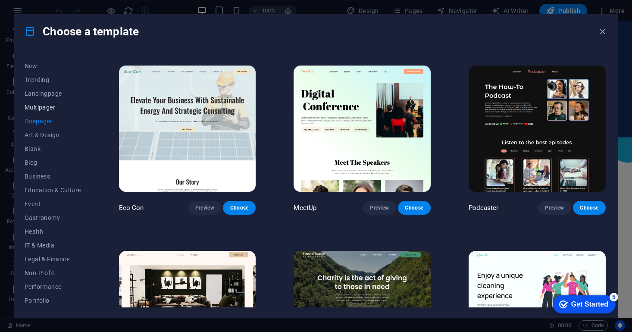
click at [44, 106] on span "Multipager" at bounding box center [53, 107] width 56 height 7
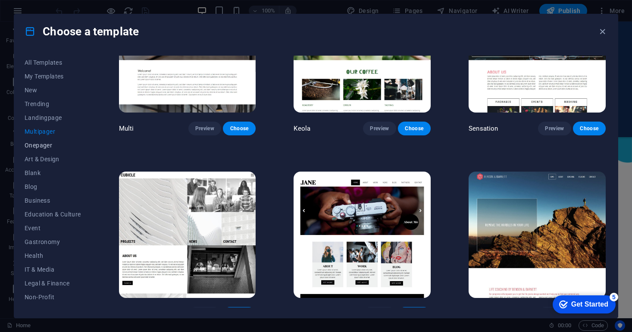
scroll to position [0, 0]
click at [49, 121] on span "Landingpage" at bounding box center [53, 117] width 56 height 7
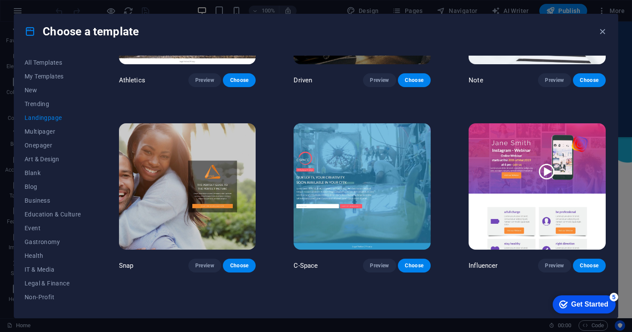
scroll to position [676, 0]
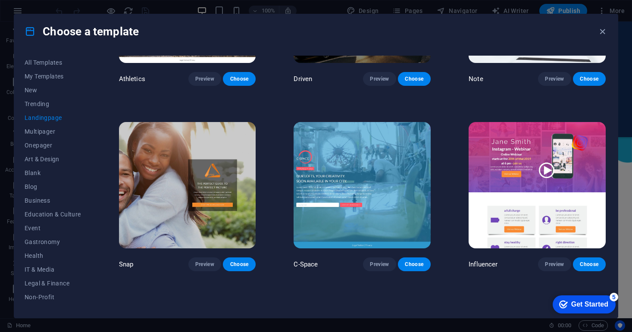
click at [214, 147] on img at bounding box center [187, 185] width 137 height 126
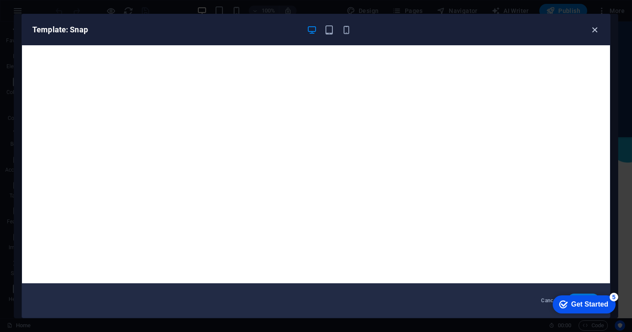
click at [593, 31] on icon "button" at bounding box center [595, 30] width 10 height 10
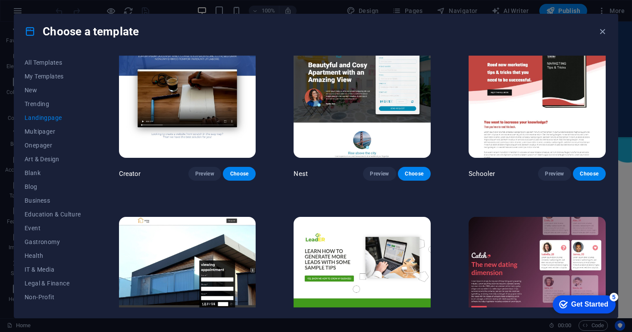
scroll to position [951, 0]
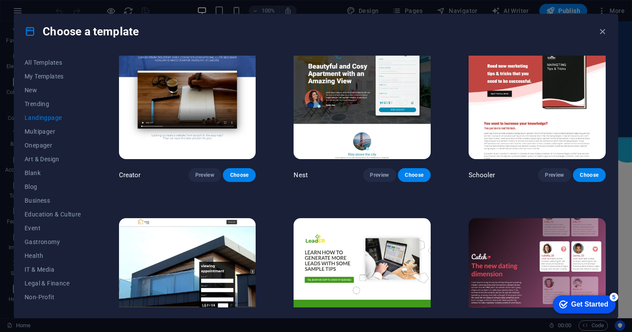
click at [216, 112] on img at bounding box center [187, 96] width 137 height 126
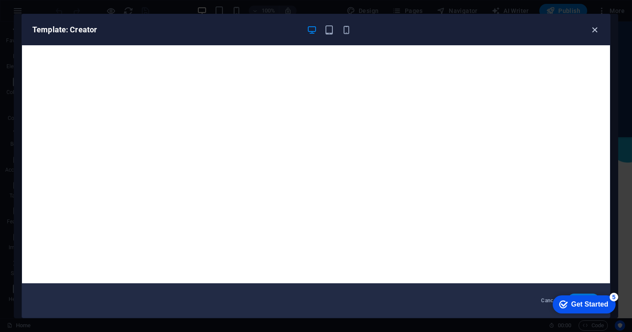
click at [595, 31] on icon "button" at bounding box center [595, 30] width 10 height 10
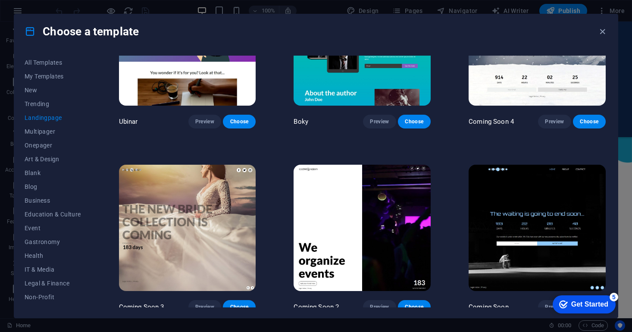
scroll to position [1374, 0]
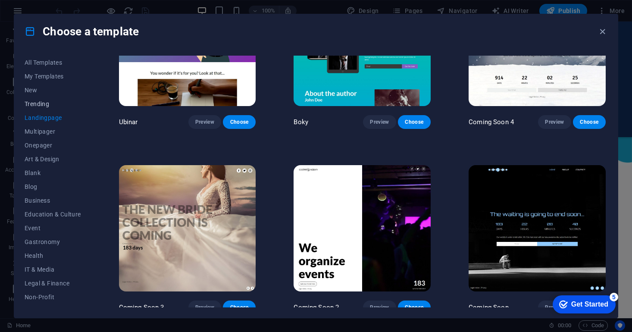
click at [44, 106] on span "Trending" at bounding box center [53, 103] width 56 height 7
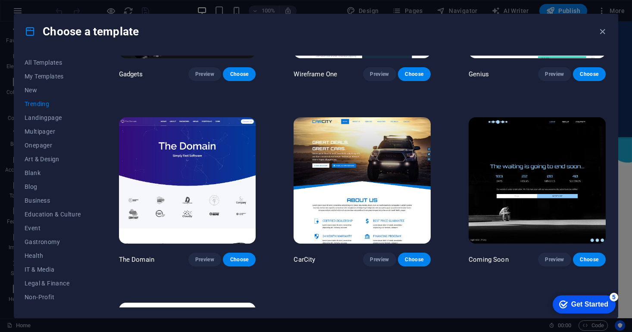
scroll to position [681, 0]
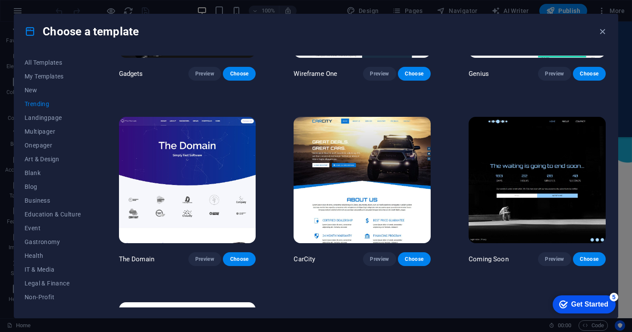
click at [200, 154] on img at bounding box center [187, 180] width 137 height 126
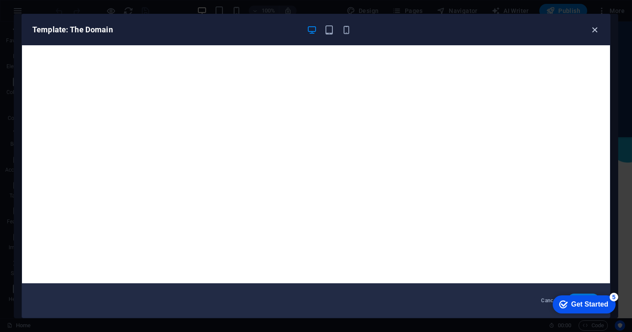
click at [593, 32] on icon "button" at bounding box center [595, 30] width 10 height 10
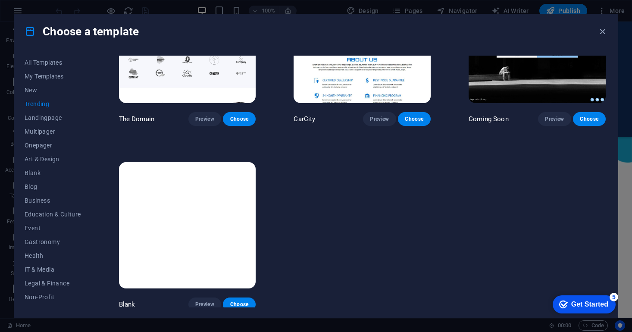
scroll to position [820, 0]
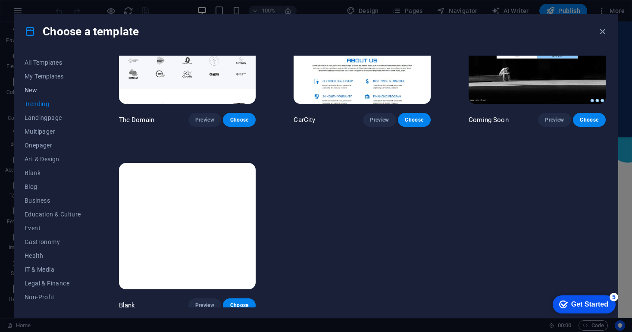
click at [36, 94] on button "New" at bounding box center [53, 90] width 56 height 14
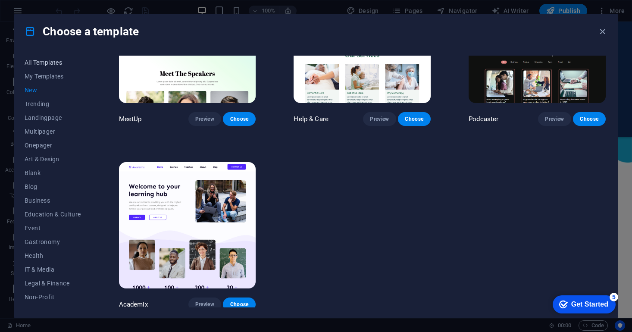
click at [47, 64] on span "All Templates" at bounding box center [53, 62] width 56 height 7
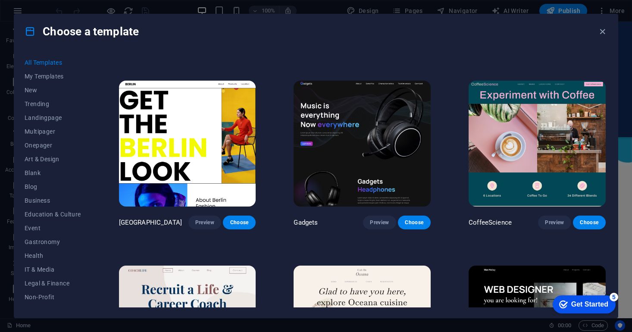
scroll to position [2018, 0]
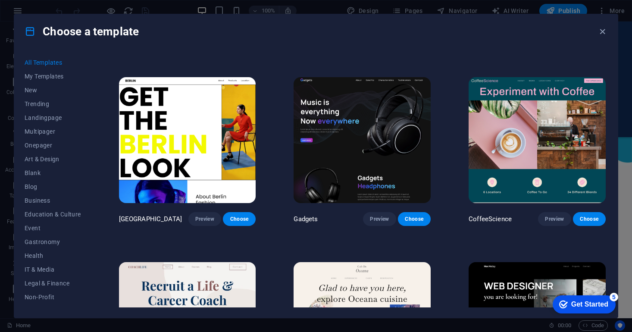
click at [194, 116] on img at bounding box center [187, 140] width 137 height 126
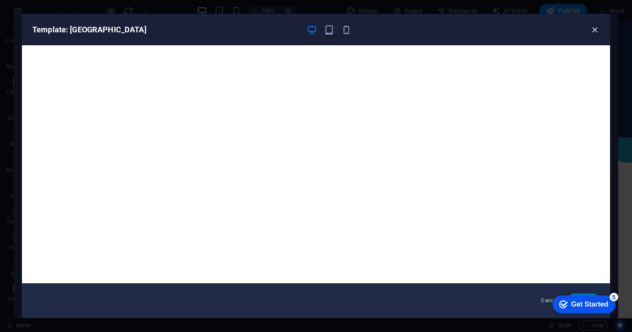
click at [597, 31] on icon "button" at bounding box center [595, 30] width 10 height 10
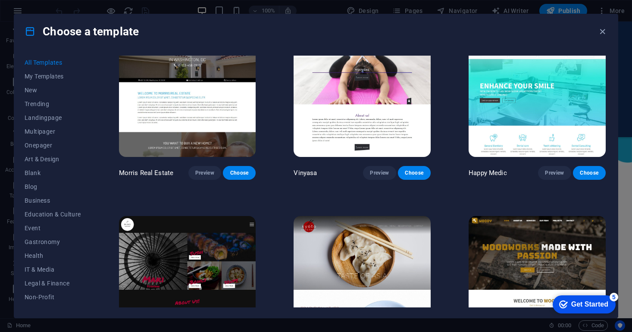
scroll to position [3926, 0]
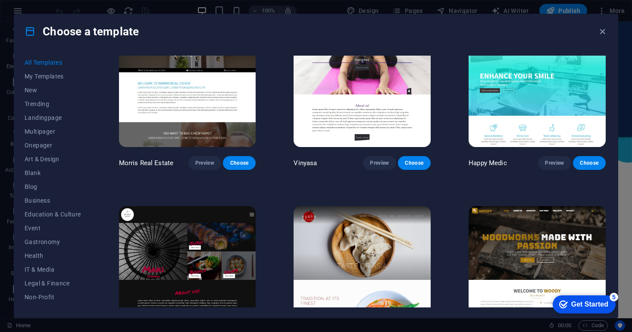
click at [599, 37] on div "Choose a template" at bounding box center [315, 31] width 603 height 34
click at [602, 32] on icon "button" at bounding box center [602, 32] width 10 height 10
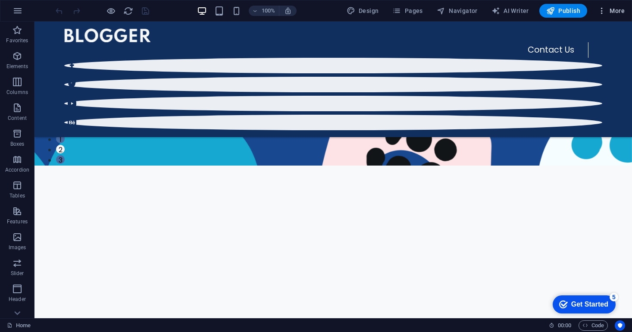
click at [611, 13] on span "More" at bounding box center [610, 10] width 27 height 9
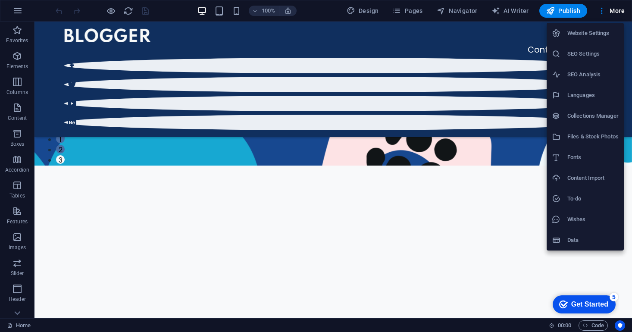
click at [16, 8] on div at bounding box center [316, 166] width 632 height 332
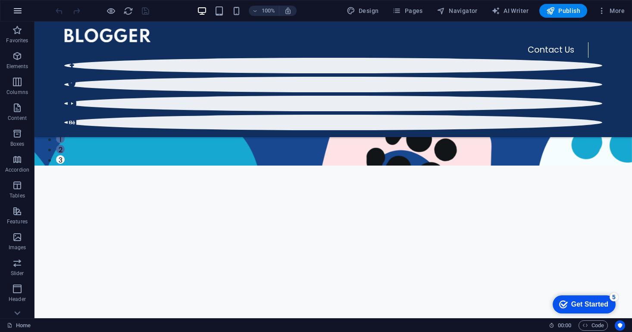
click at [16, 11] on icon "button" at bounding box center [17, 11] width 10 height 10
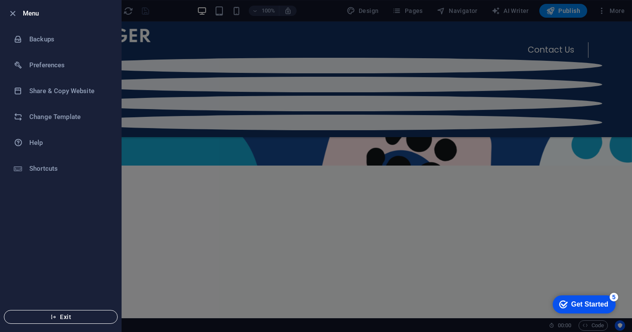
click at [73, 317] on span "Exit" at bounding box center [60, 316] width 99 height 7
